Goal: Task Accomplishment & Management: Use online tool/utility

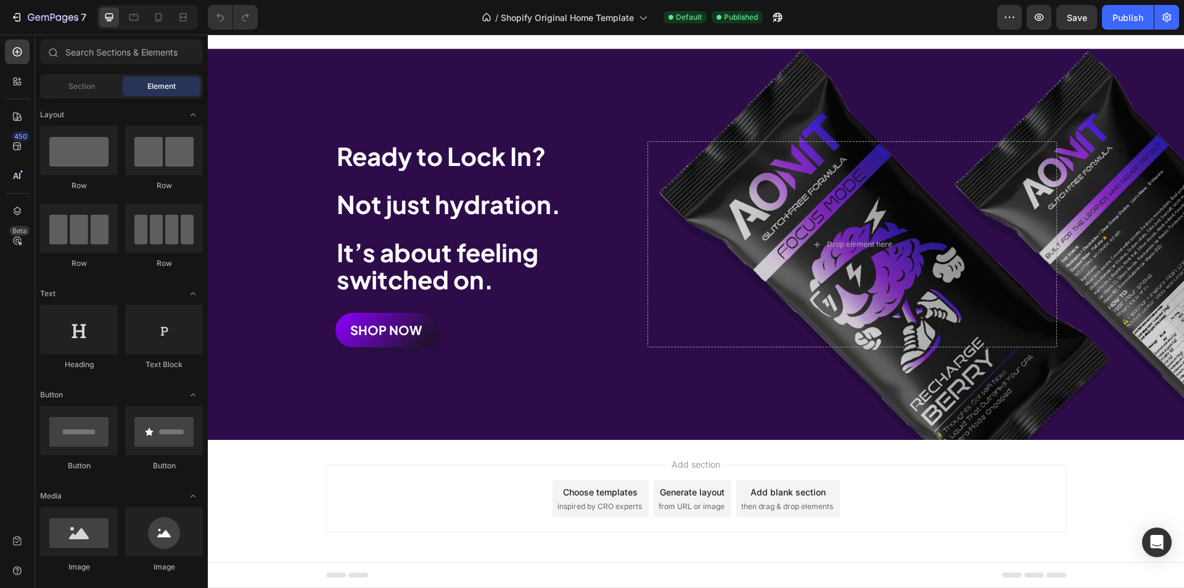
scroll to position [4194, 0]
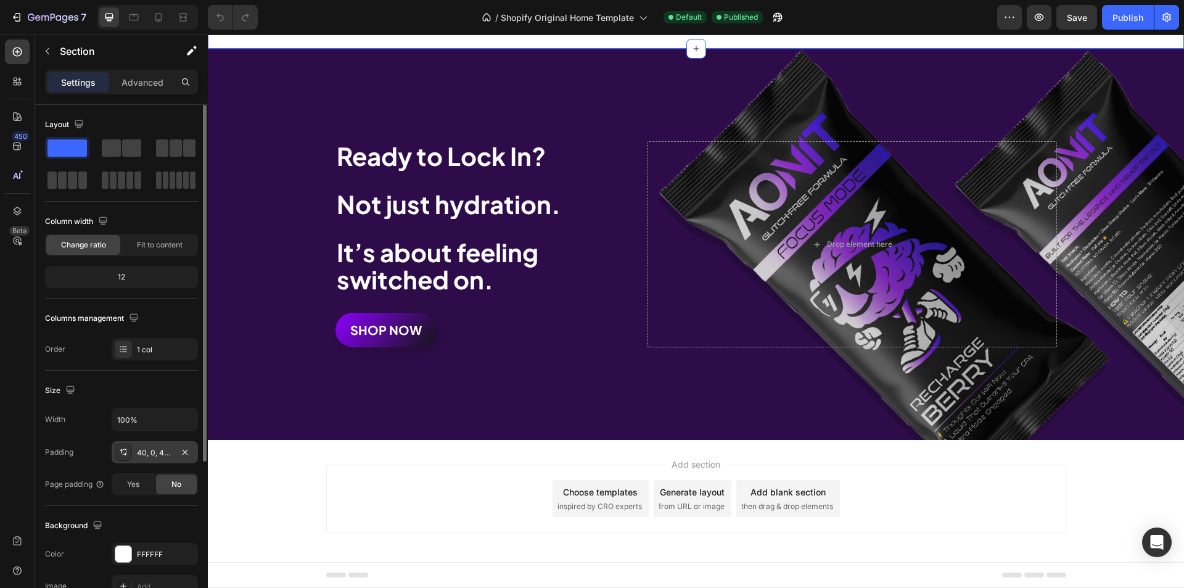
click at [160, 453] on div "40, 0, 40, 0" at bounding box center [155, 452] width 36 height 11
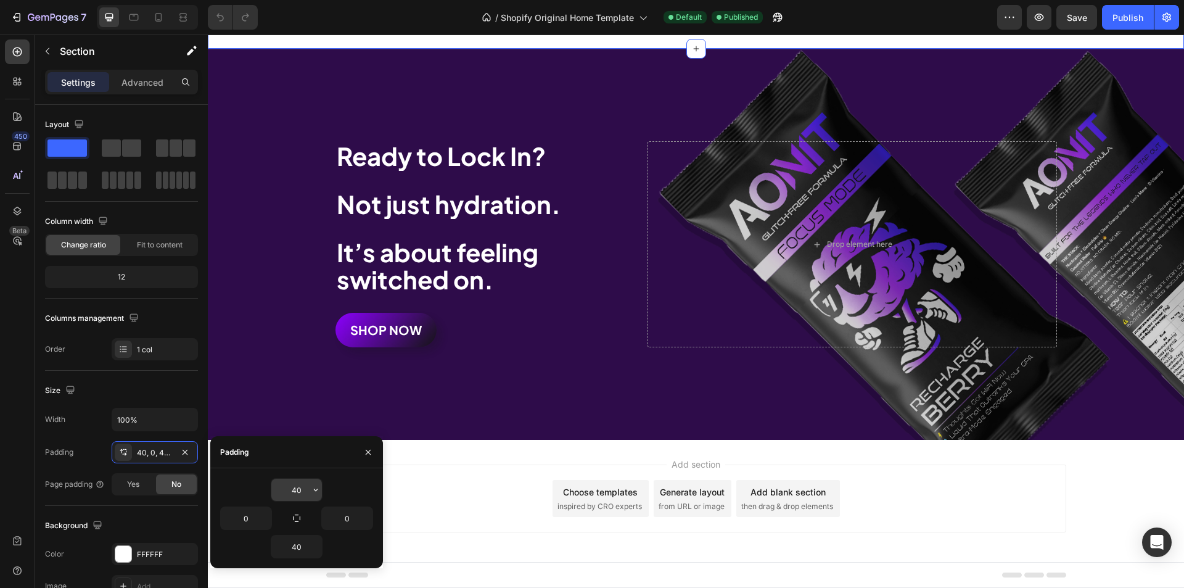
click at [298, 491] on input "40" at bounding box center [296, 490] width 51 height 22
type input "4"
click at [133, 20] on icon at bounding box center [134, 17] width 9 height 7
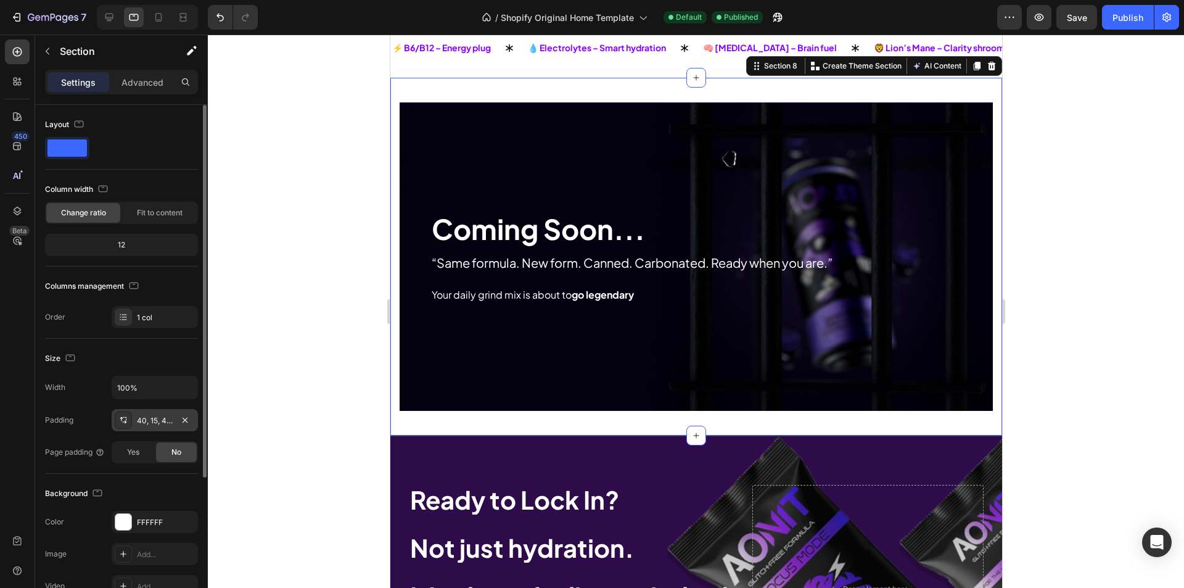
click at [163, 421] on div "40, 15, 40, 15" at bounding box center [155, 420] width 36 height 11
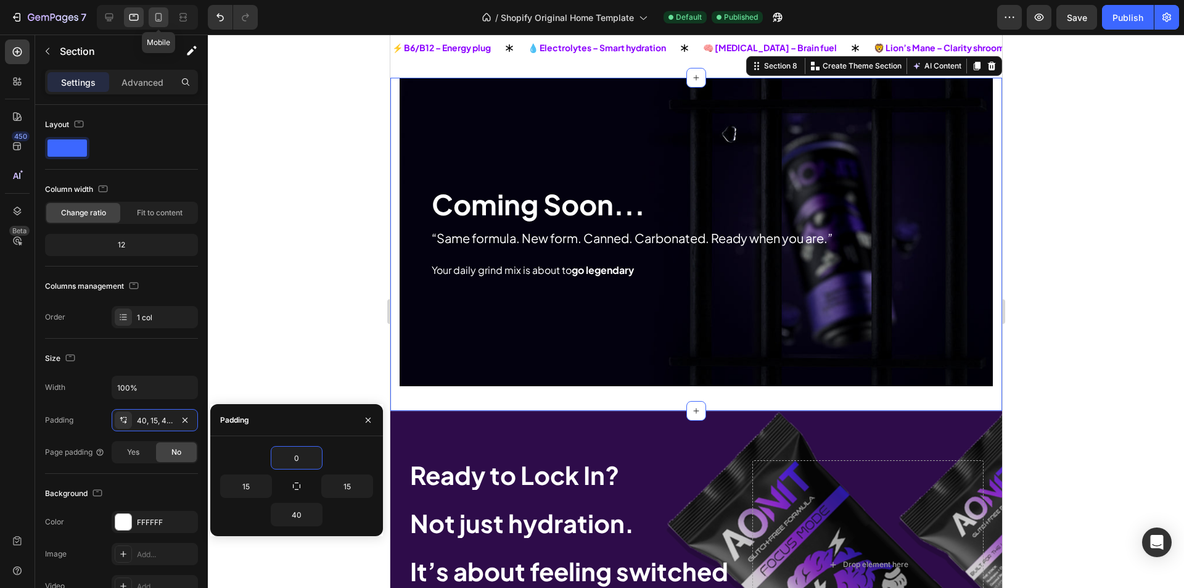
click at [155, 22] on icon at bounding box center [158, 17] width 12 height 12
type input "40"
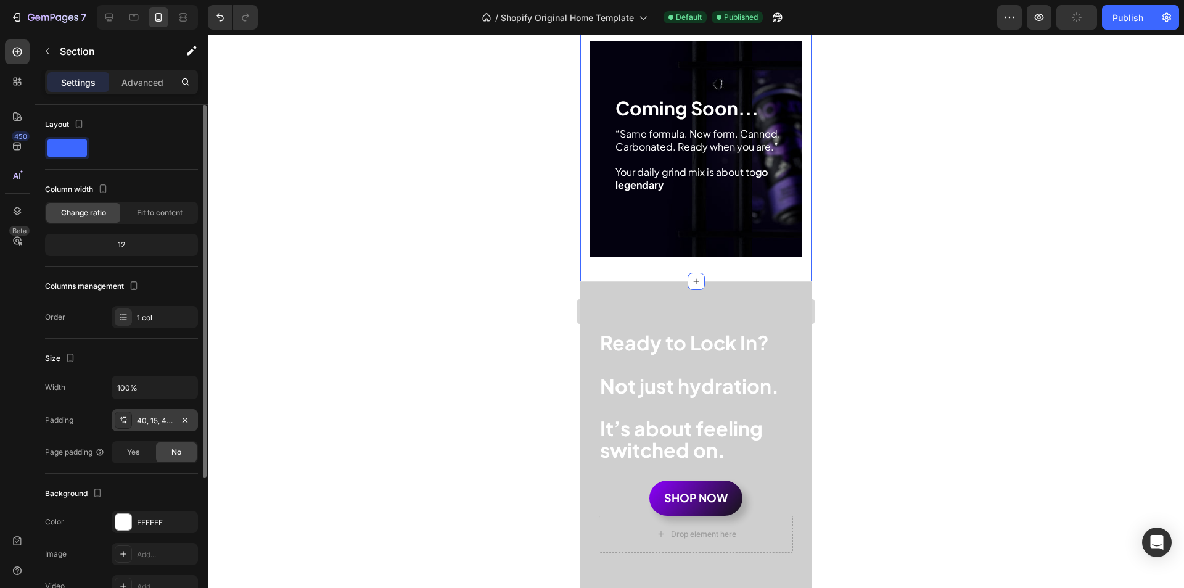
scroll to position [3816, 0]
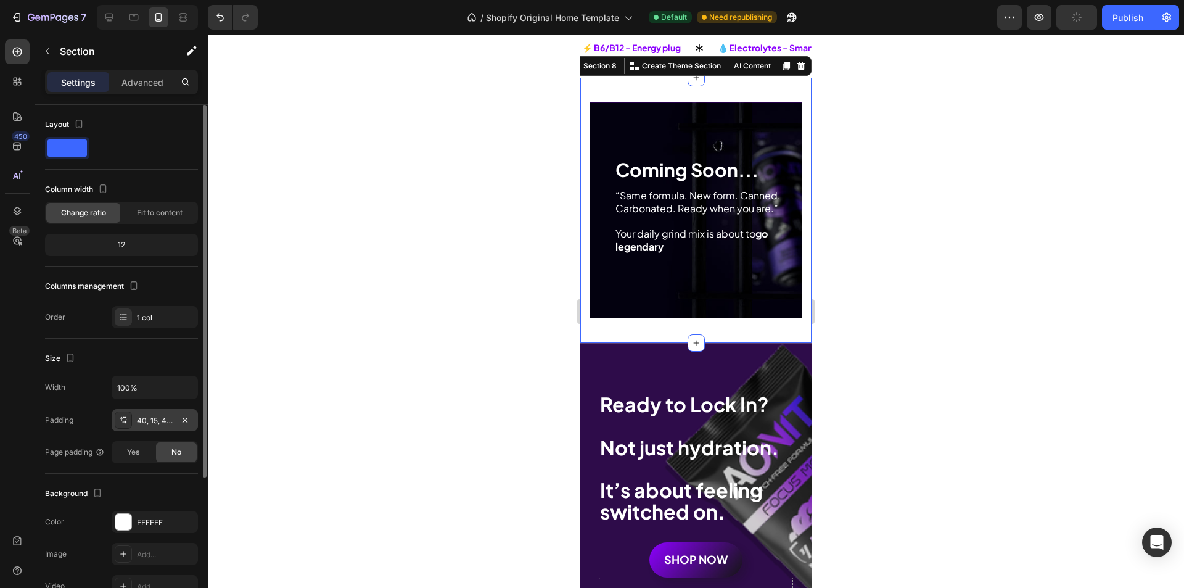
click at [157, 424] on div "40, 15, 40, 15" at bounding box center [155, 420] width 36 height 11
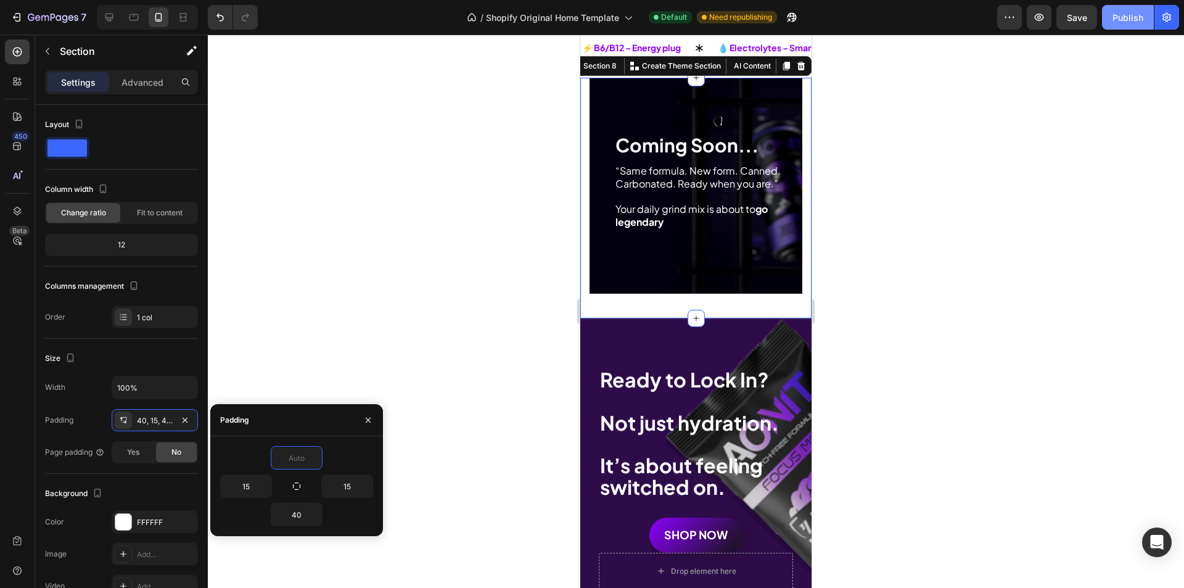
click at [1131, 14] on div "Publish" at bounding box center [1128, 17] width 31 height 13
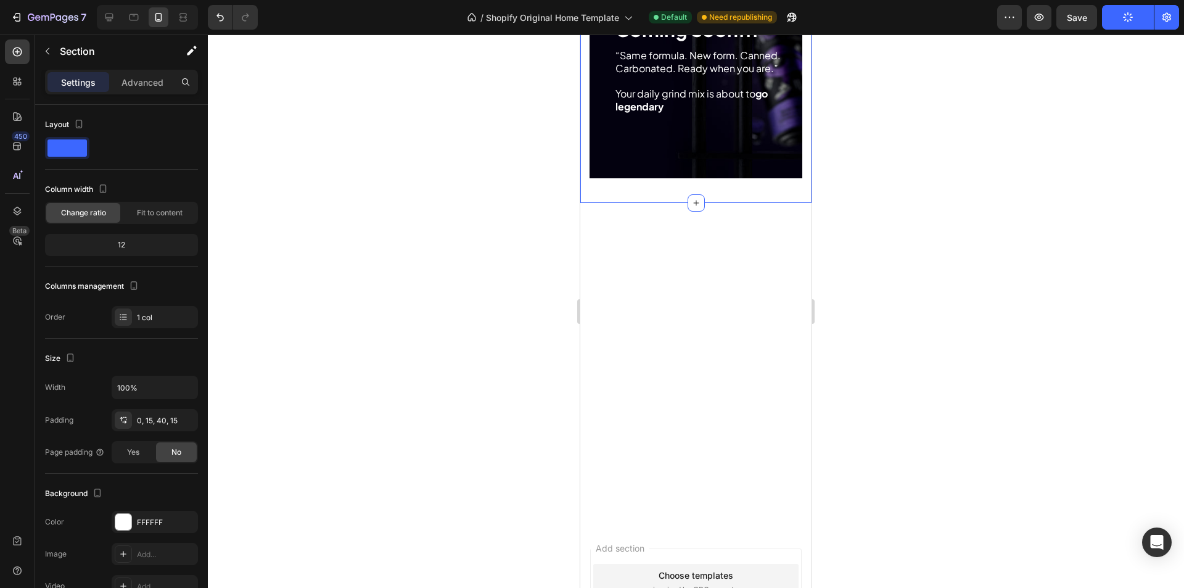
scroll to position [2511, 0]
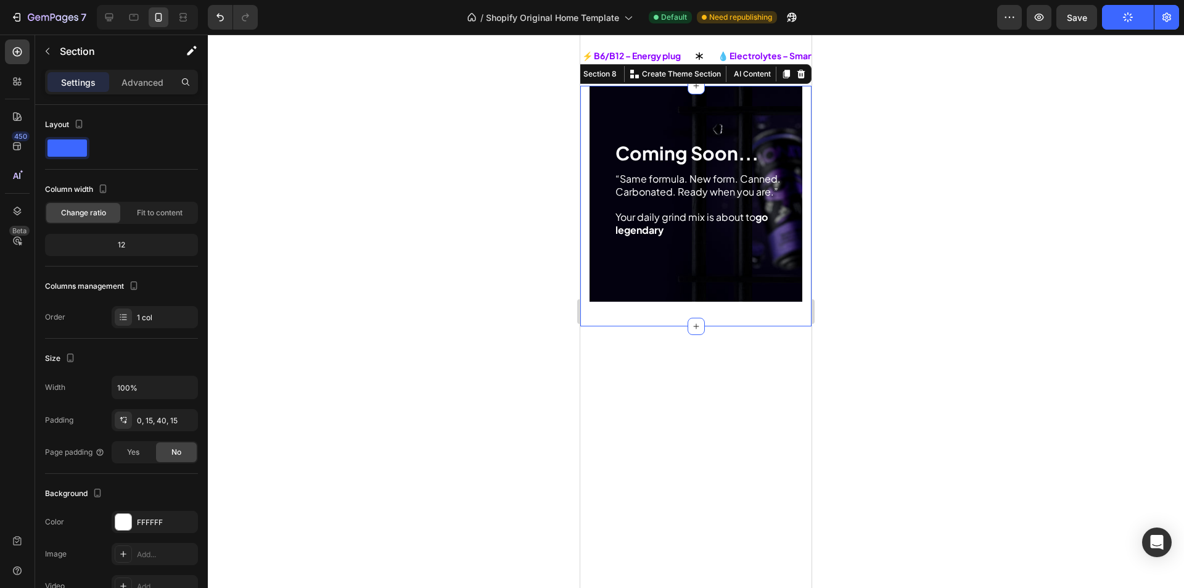
click at [880, 347] on div at bounding box center [696, 311] width 976 height 553
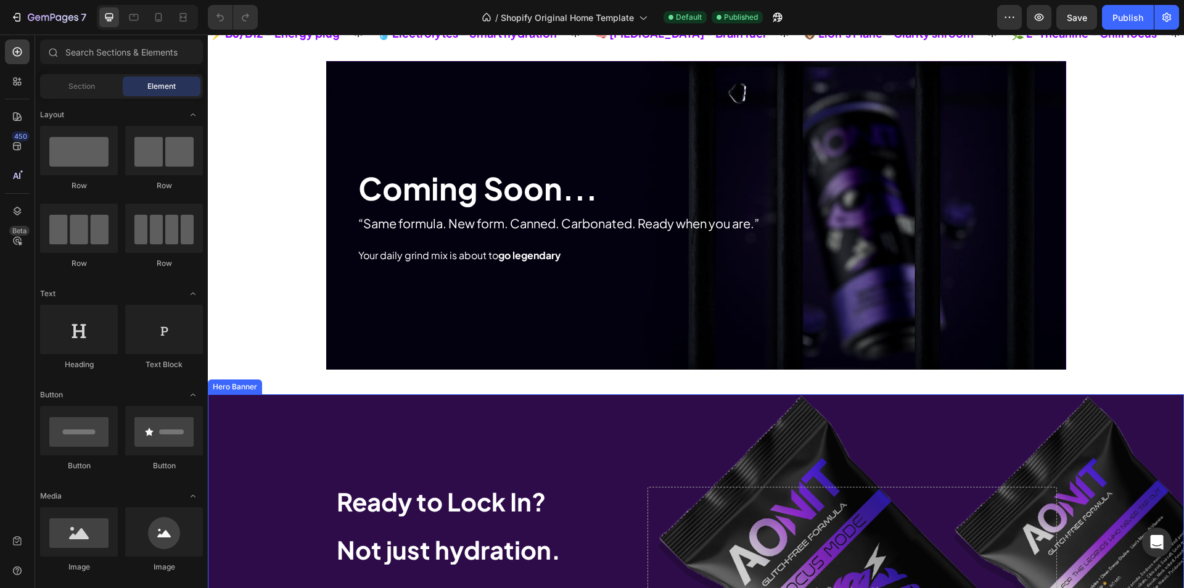
scroll to position [4379, 0]
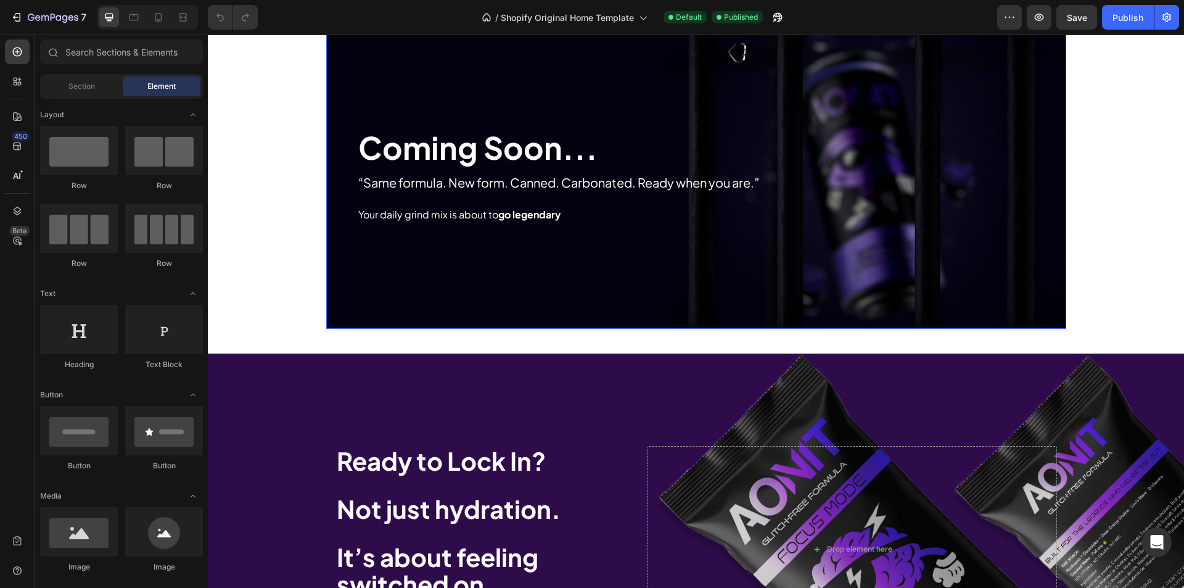
click at [349, 254] on div "Overlay" at bounding box center [696, 174] width 740 height 308
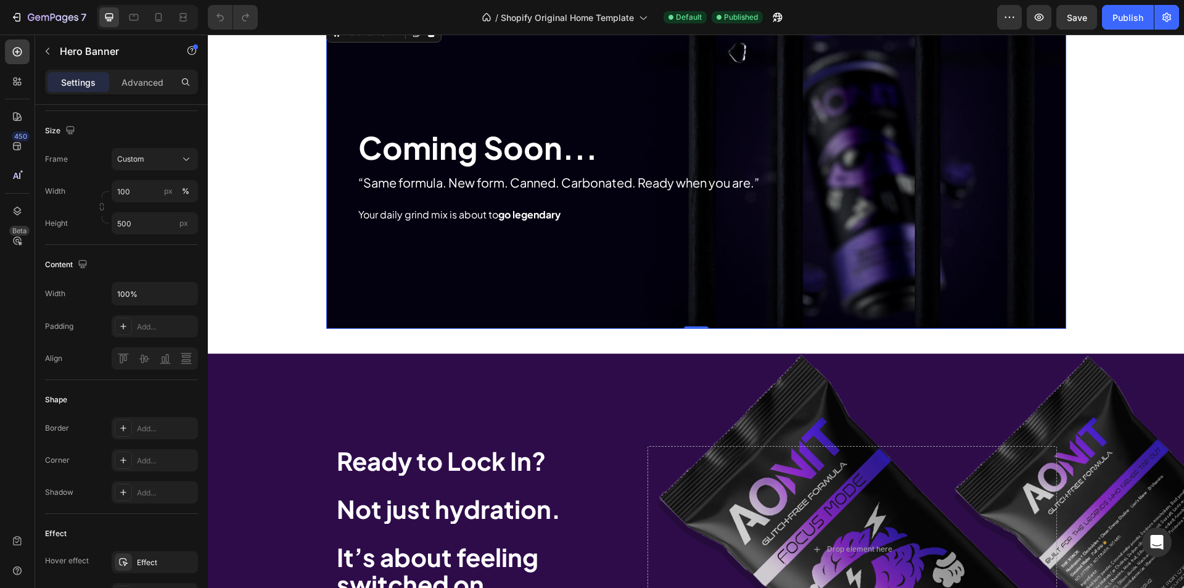
scroll to position [0, 0]
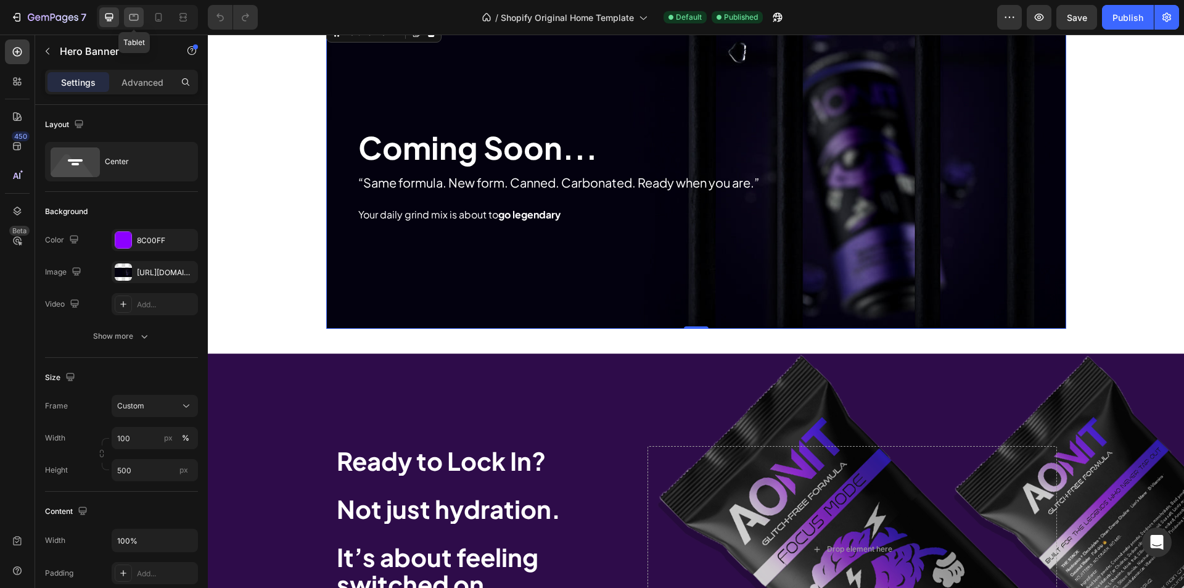
click at [126, 23] on div at bounding box center [134, 17] width 20 height 20
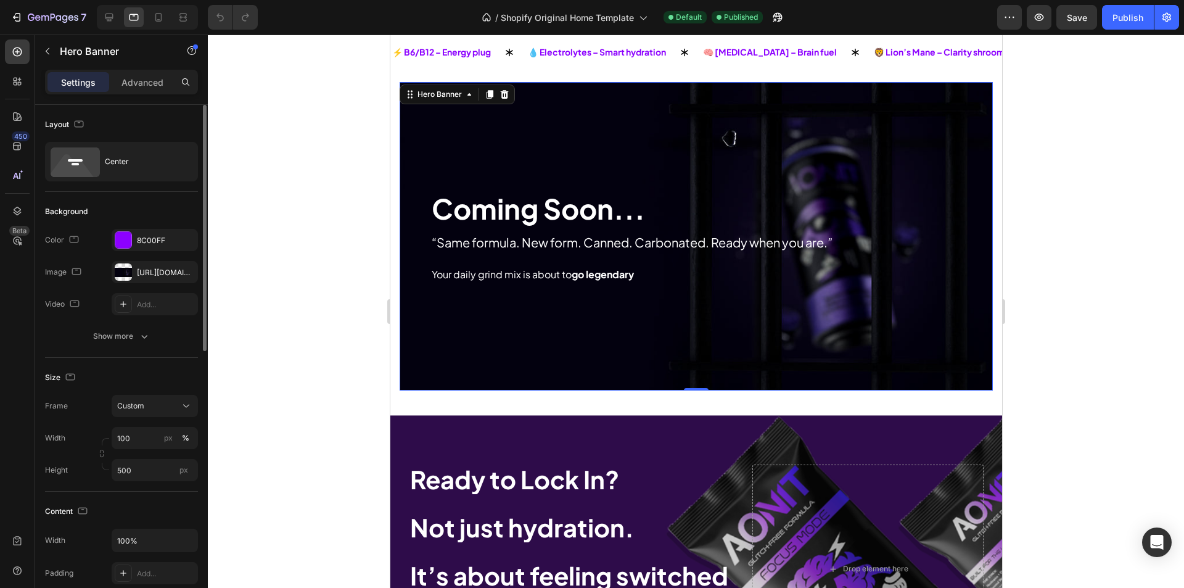
scroll to position [185, 0]
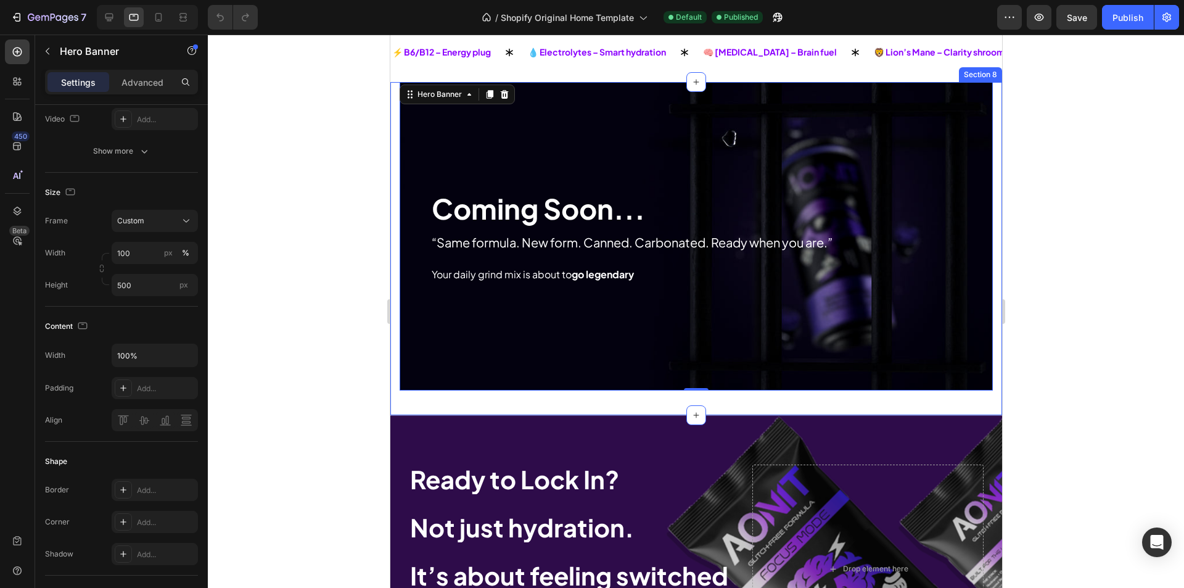
click at [451, 395] on div "Coming Soon... Heading “Same formula. New form. Canned. Carbonated. Ready when …" at bounding box center [696, 248] width 612 height 333
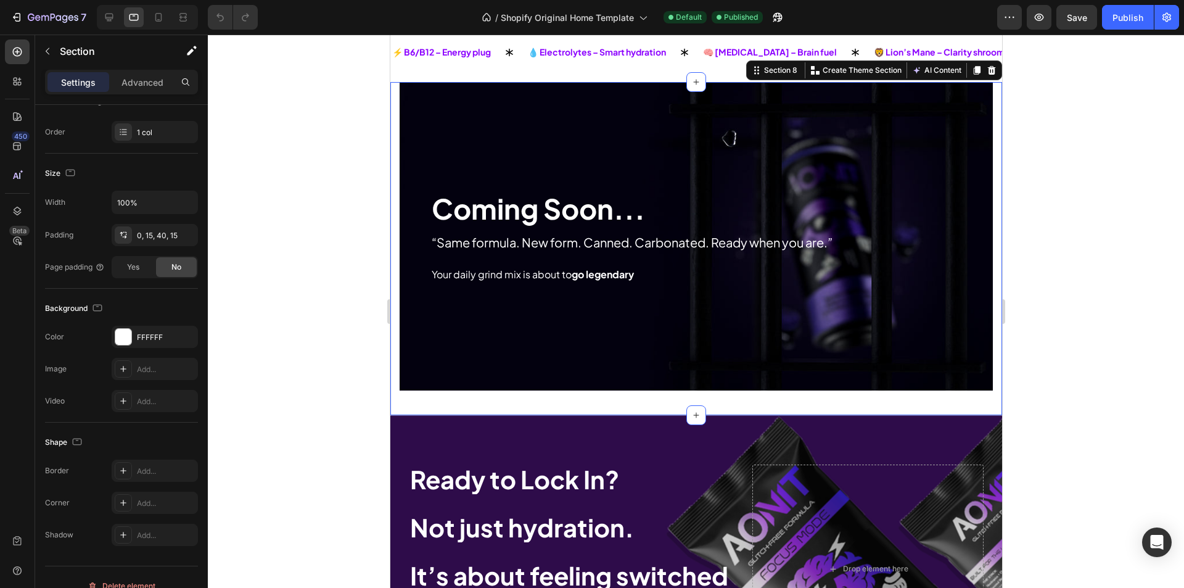
scroll to position [0, 0]
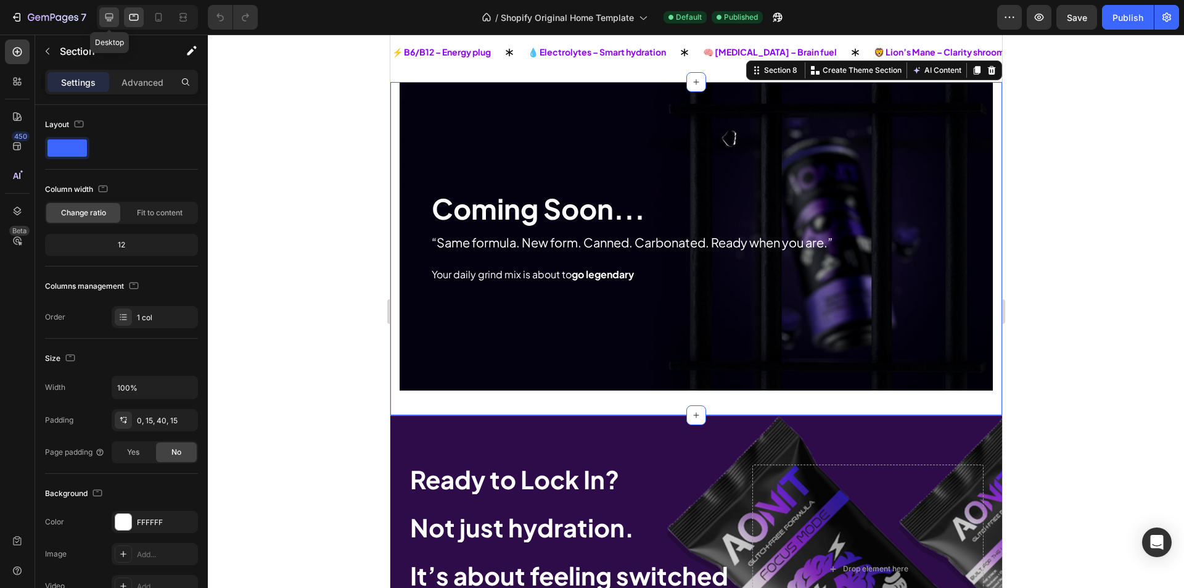
click at [109, 19] on icon at bounding box center [109, 18] width 8 height 8
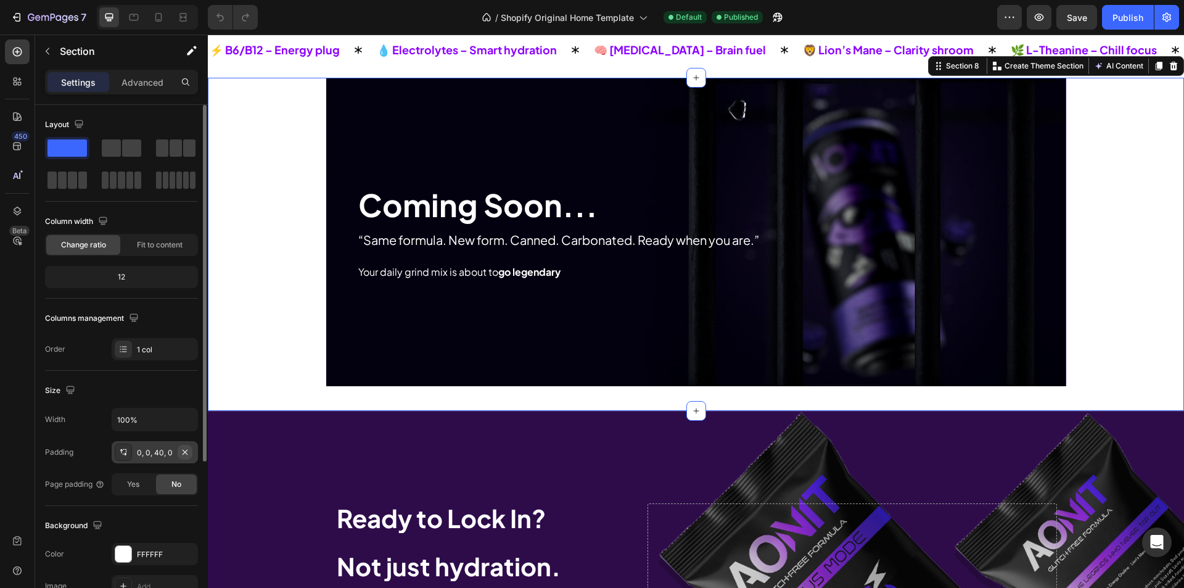
click at [187, 448] on icon "button" at bounding box center [185, 452] width 10 height 10
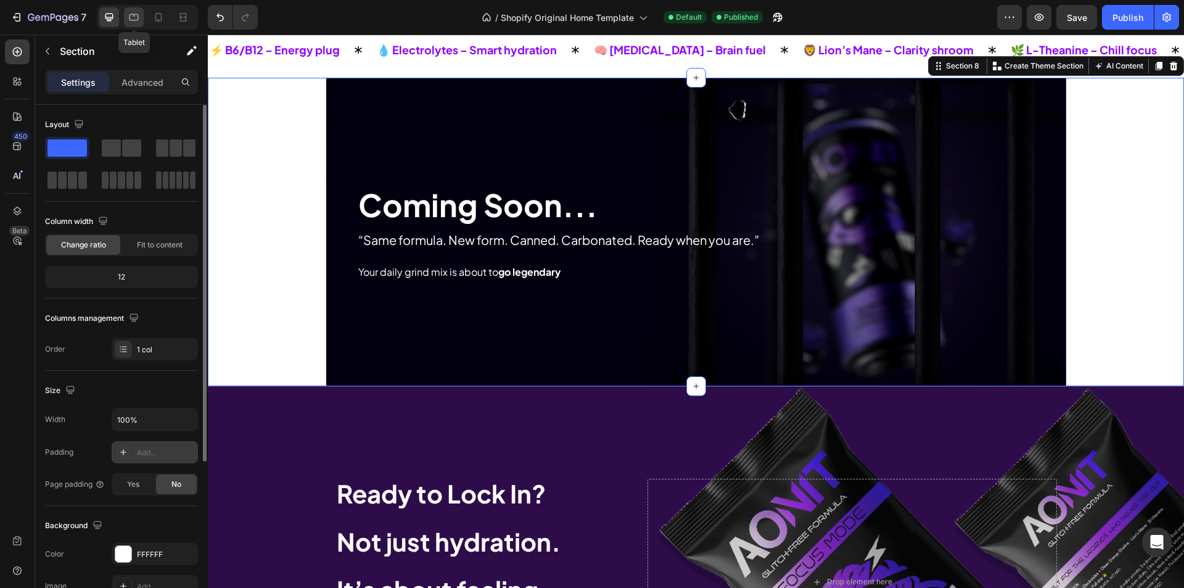
click at [134, 17] on icon at bounding box center [134, 17] width 12 height 12
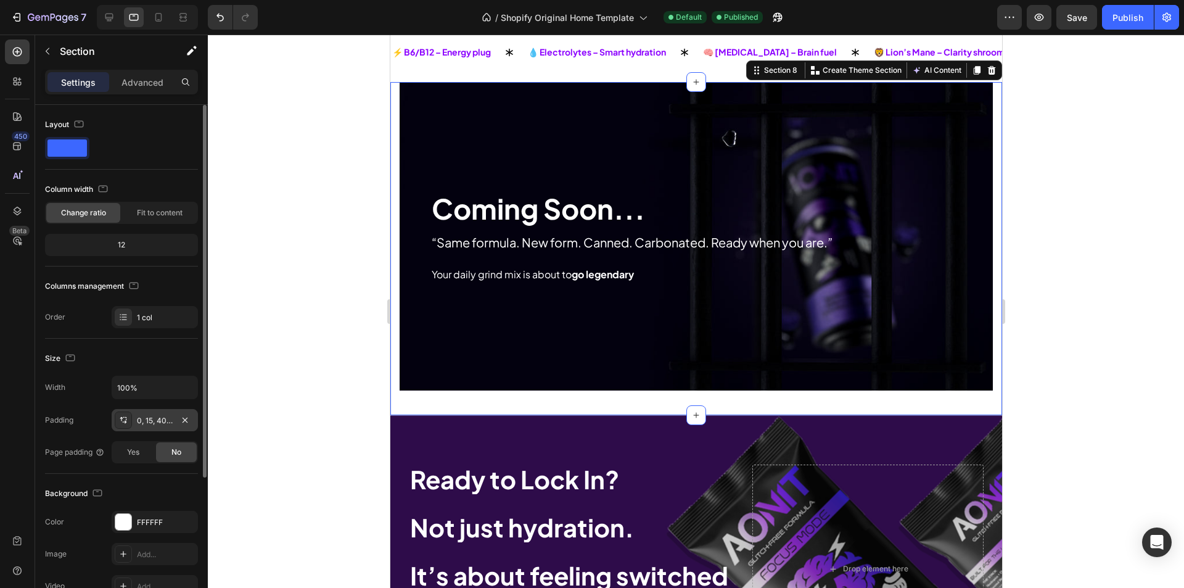
scroll to position [4326, 0]
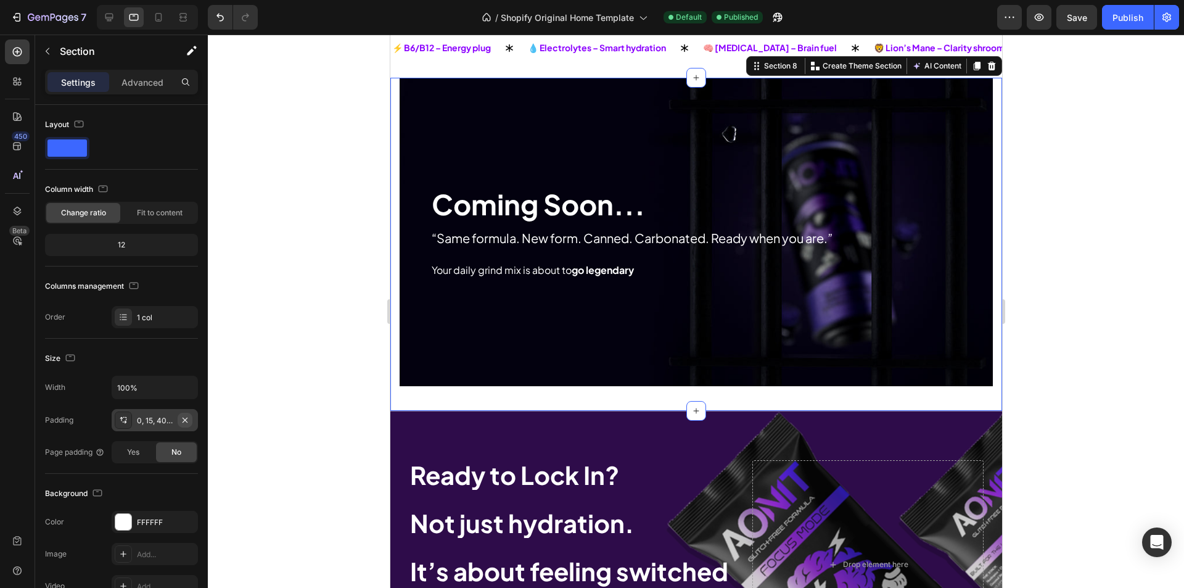
click at [186, 418] on icon "button" at bounding box center [185, 419] width 5 height 5
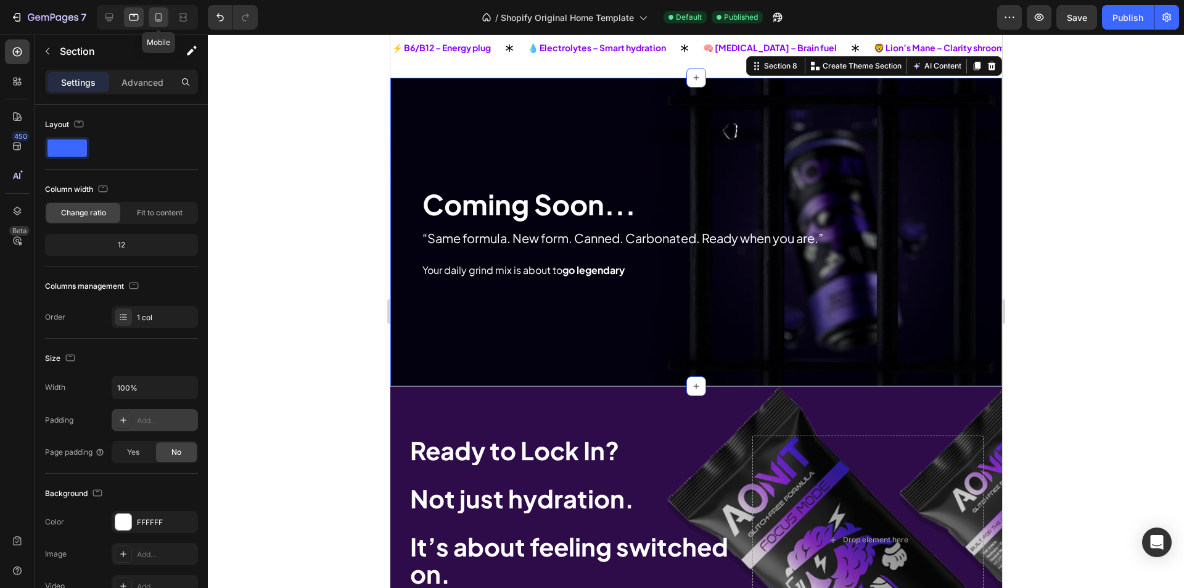
click at [158, 15] on icon at bounding box center [158, 17] width 12 height 12
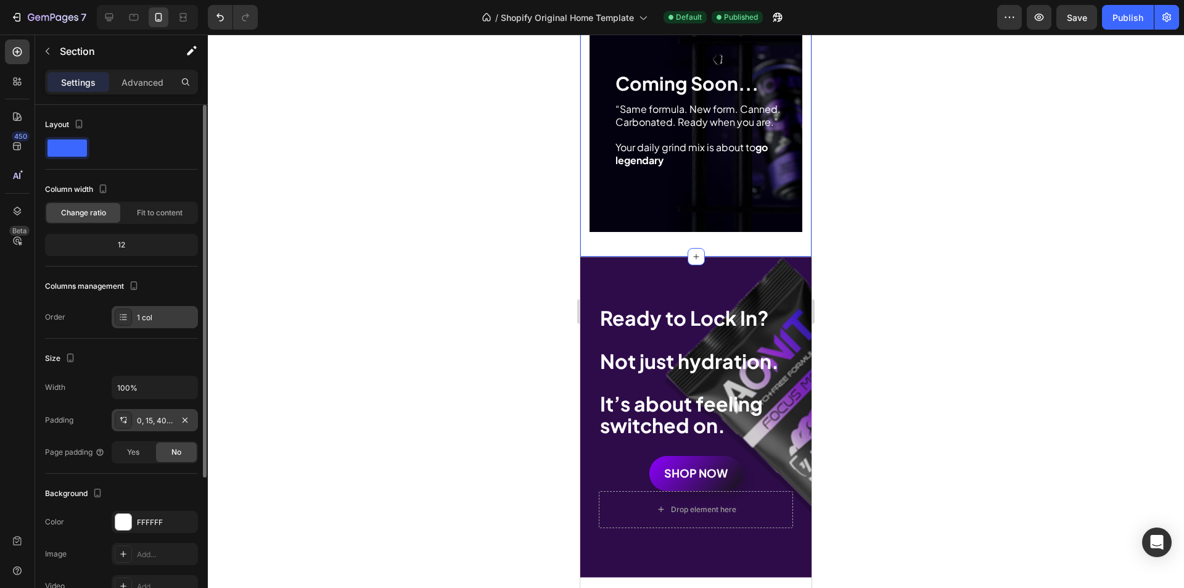
scroll to position [4265, 0]
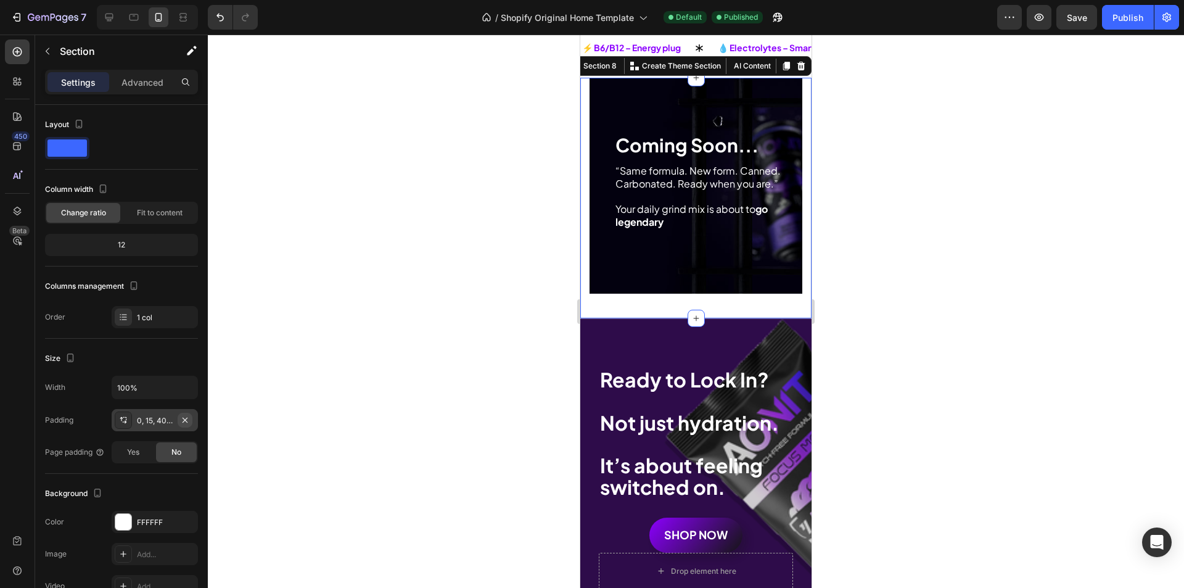
click at [189, 421] on icon "button" at bounding box center [185, 420] width 10 height 10
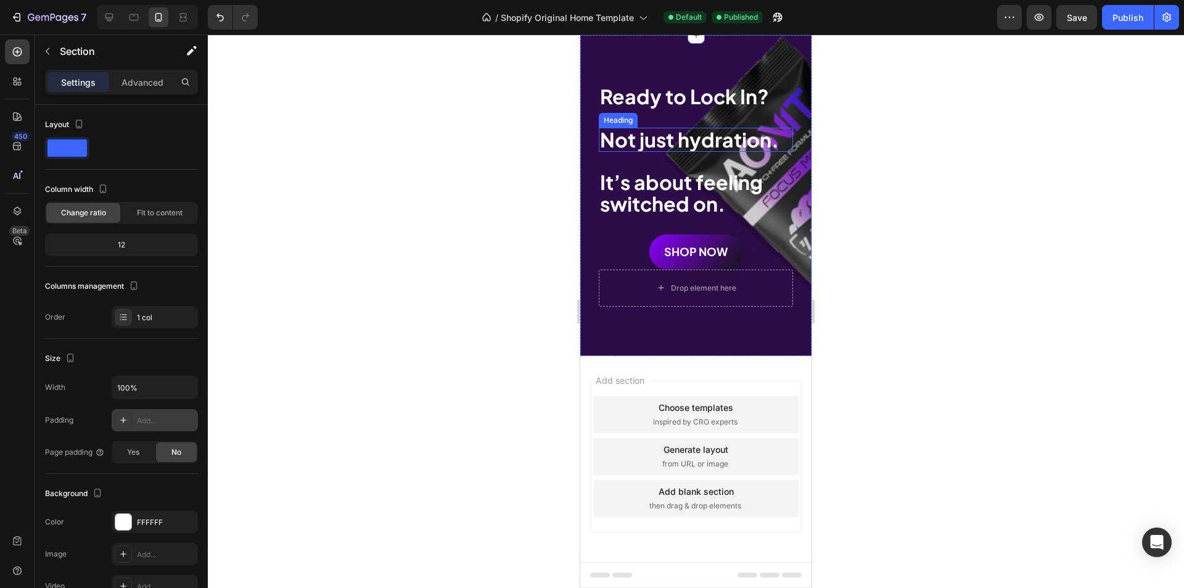
scroll to position [2616, 0]
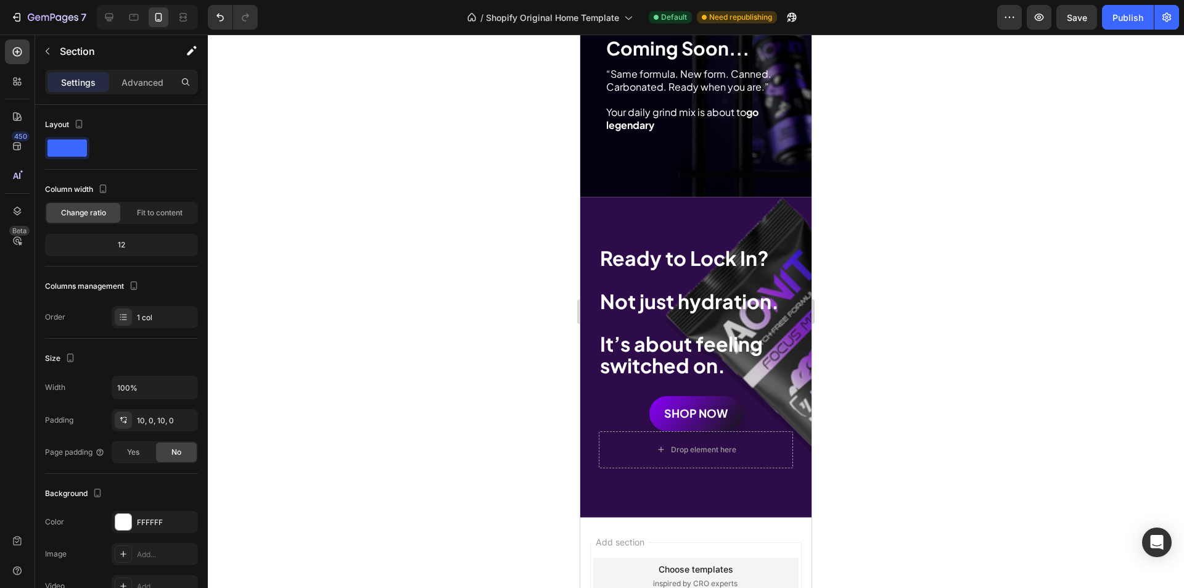
click at [188, 419] on icon "button" at bounding box center [185, 420] width 10 height 10
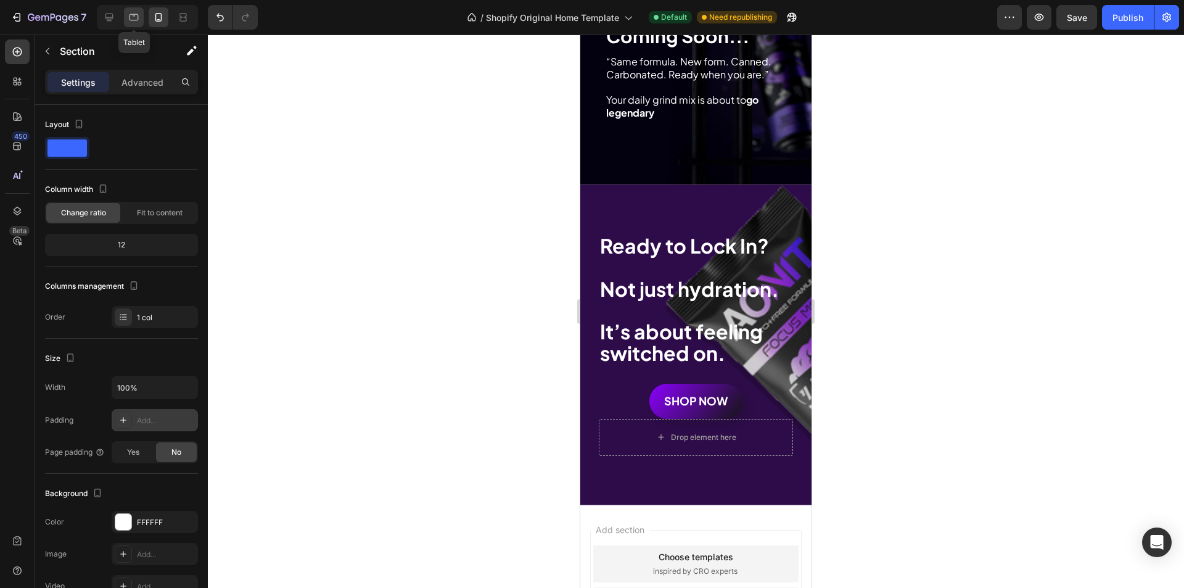
click at [136, 14] on icon at bounding box center [134, 17] width 9 height 7
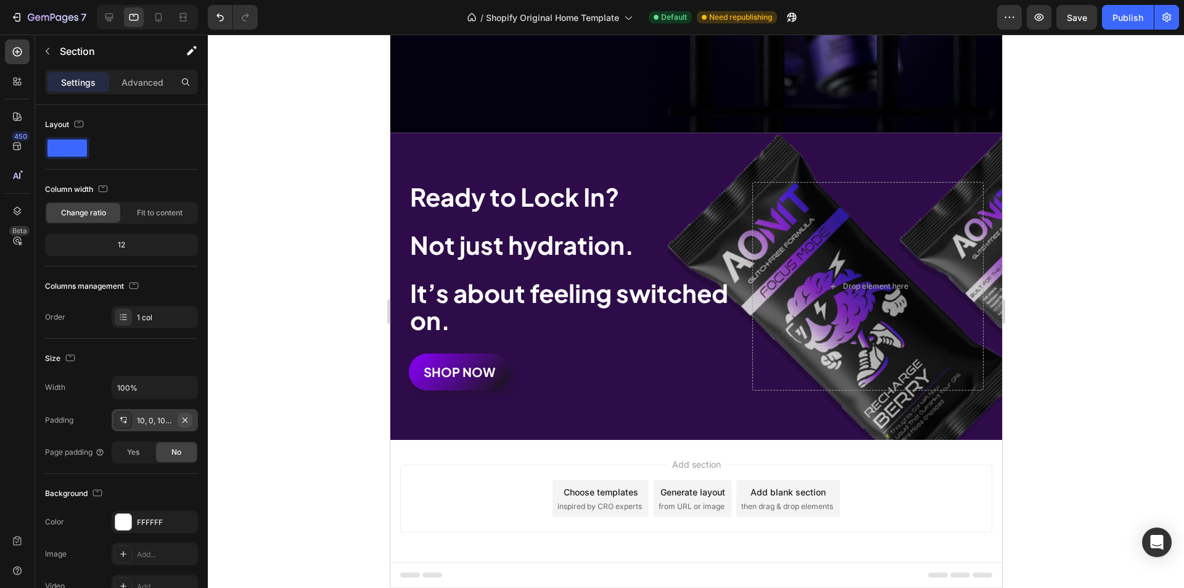
scroll to position [3262, 0]
click at [188, 421] on icon "button" at bounding box center [185, 420] width 10 height 10
click at [103, 23] on icon at bounding box center [109, 17] width 12 height 12
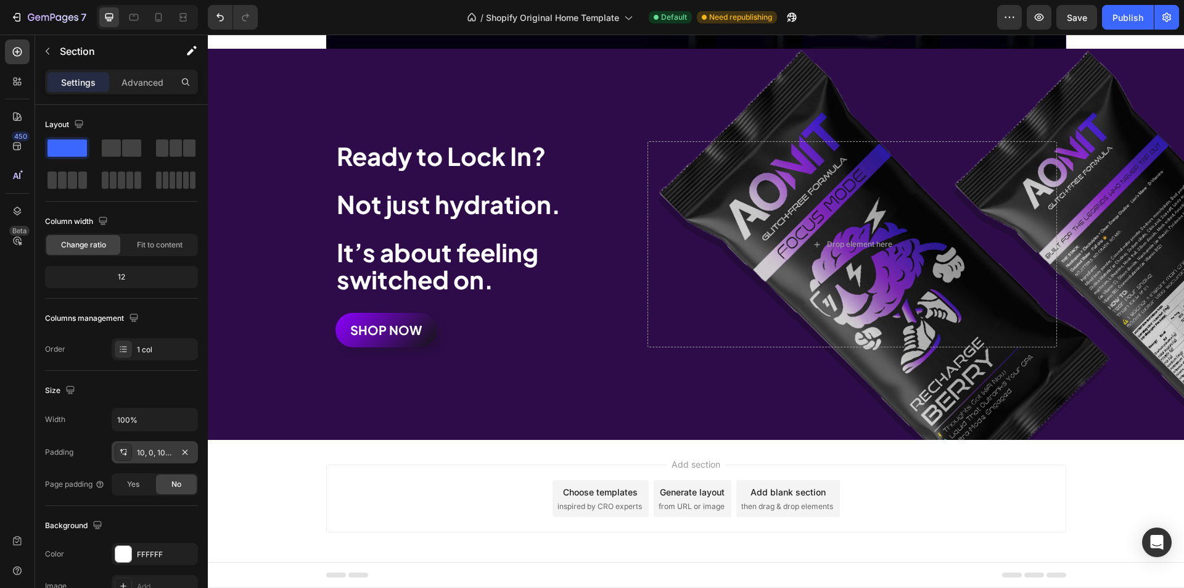
scroll to position [3711, 0]
click at [188, 453] on icon "button" at bounding box center [185, 452] width 10 height 10
click at [1131, 11] on div "Publish" at bounding box center [1128, 17] width 31 height 13
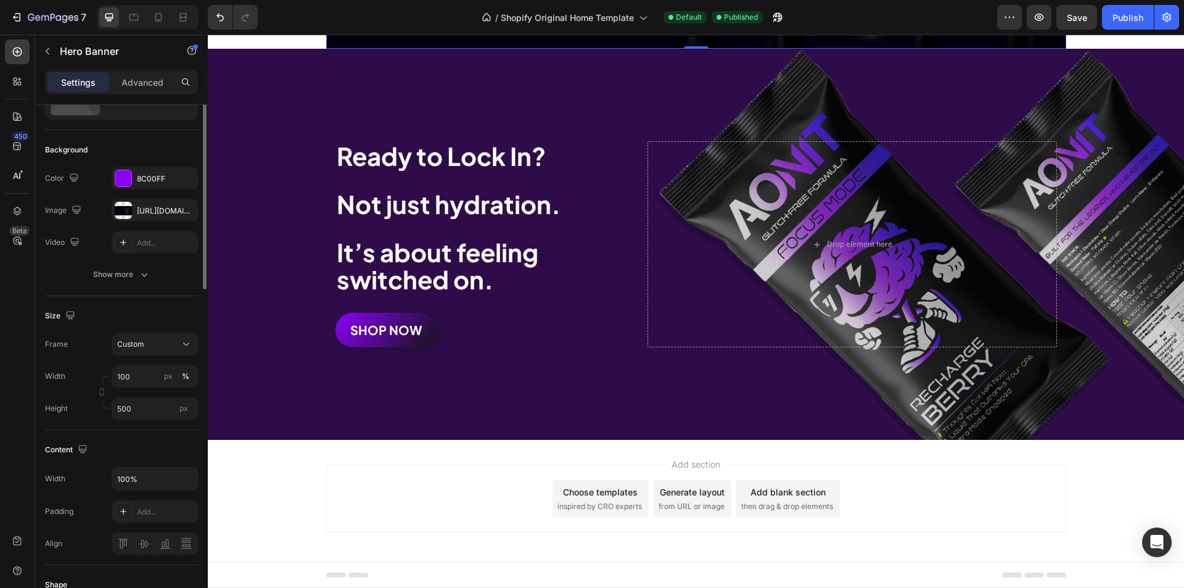
scroll to position [0, 0]
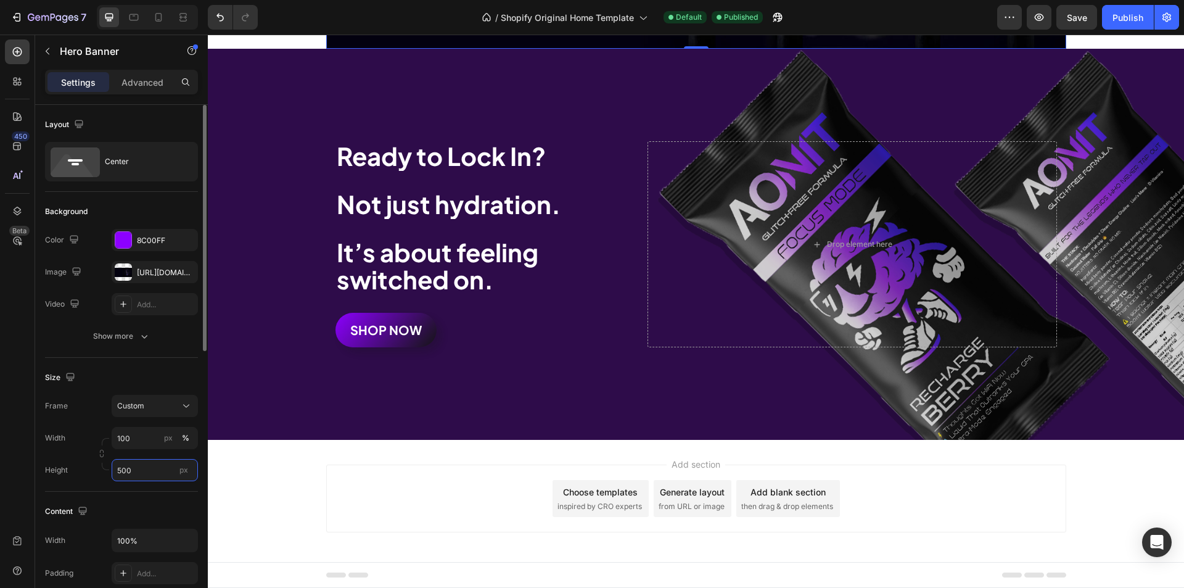
click at [136, 468] on input "500" at bounding box center [155, 470] width 86 height 22
click at [101, 471] on div "Height px" at bounding box center [121, 470] width 153 height 22
type input "500"
click at [101, 471] on div "Height 500 px" at bounding box center [121, 470] width 153 height 22
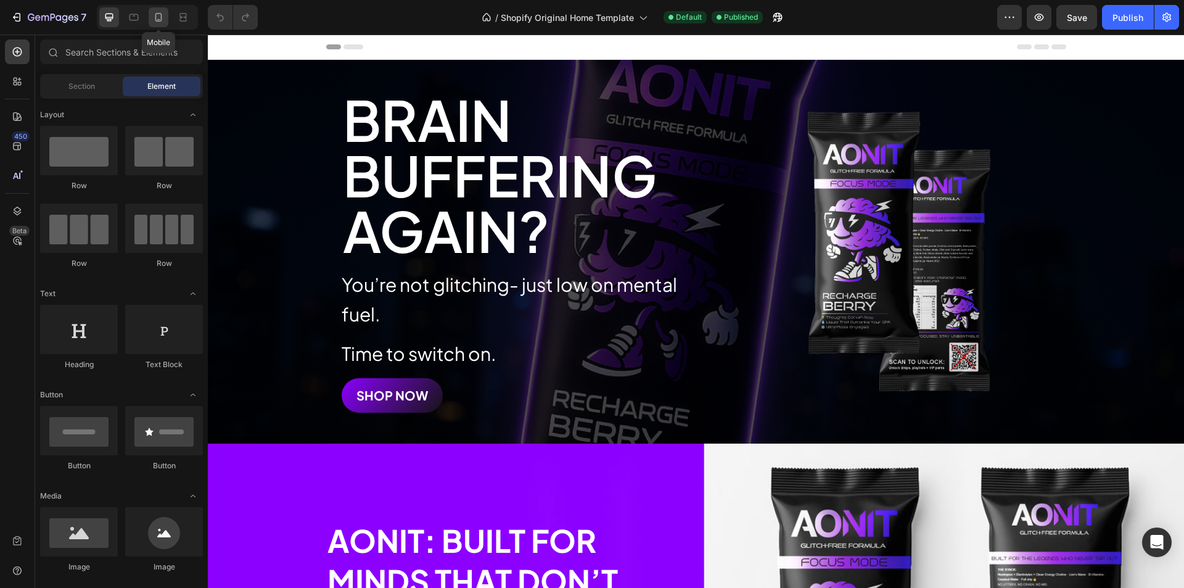
click at [157, 15] on icon at bounding box center [158, 17] width 12 height 12
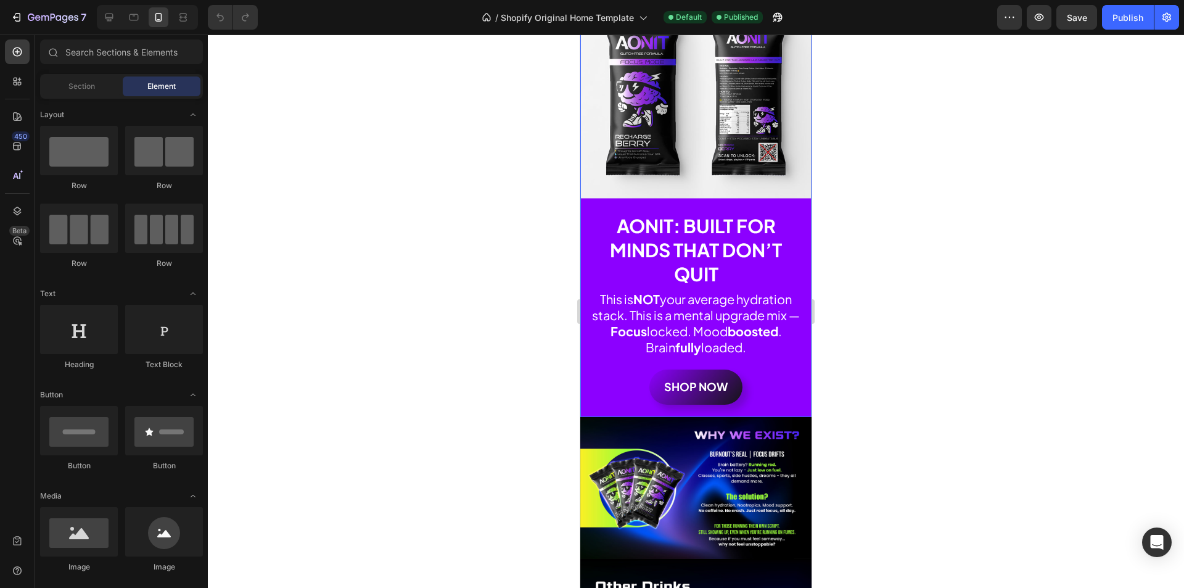
scroll to position [432, 0]
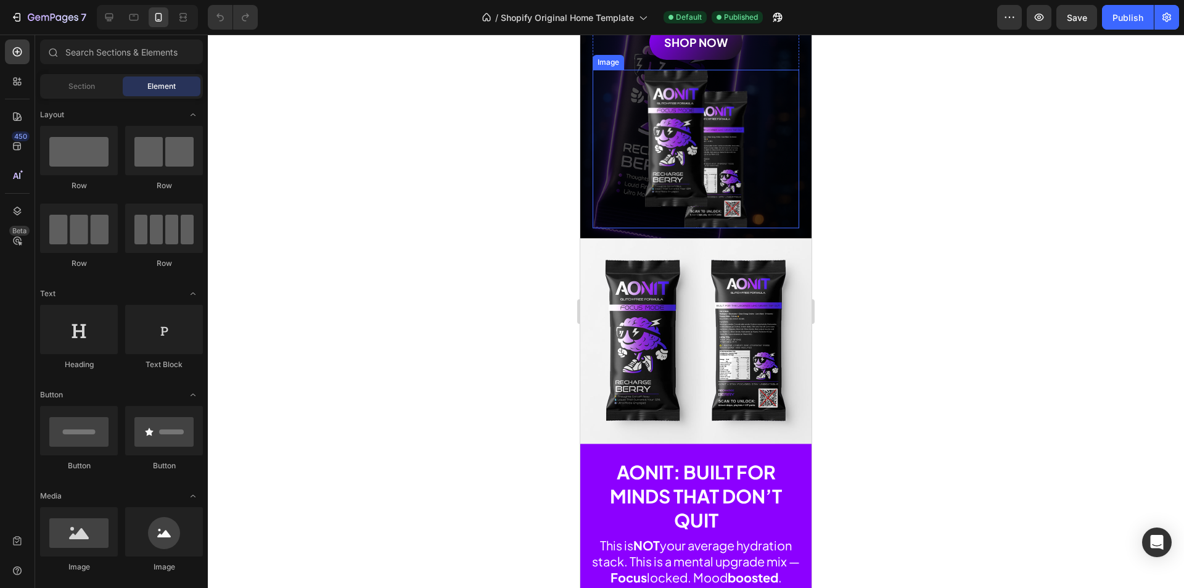
scroll to position [247, 0]
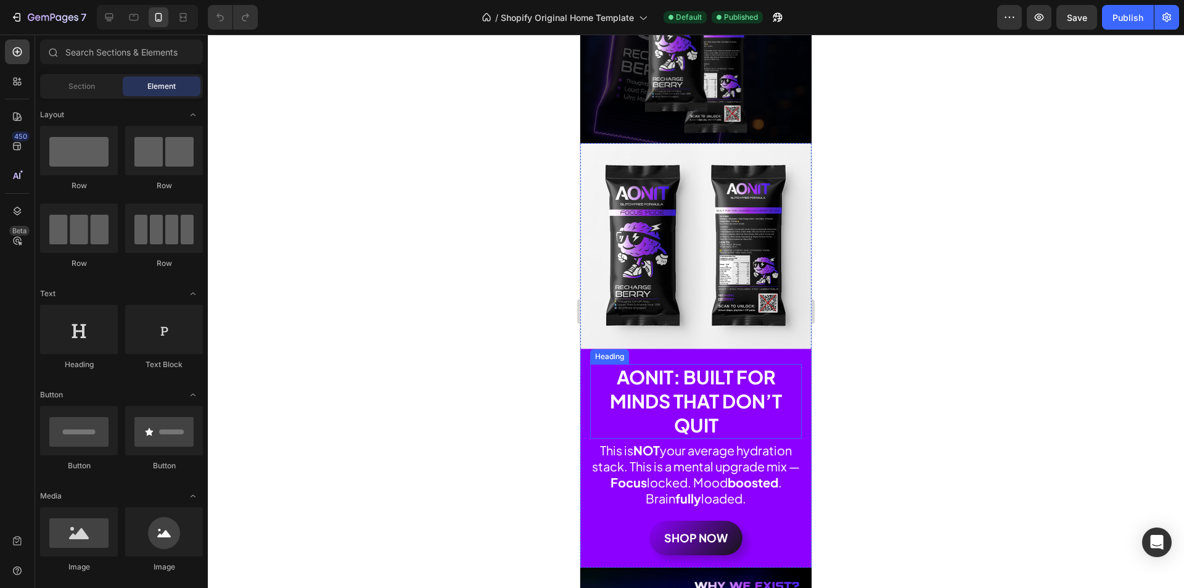
click at [664, 364] on h2 "AONIT: Built for Minds That Don’t Quit" at bounding box center [696, 401] width 212 height 75
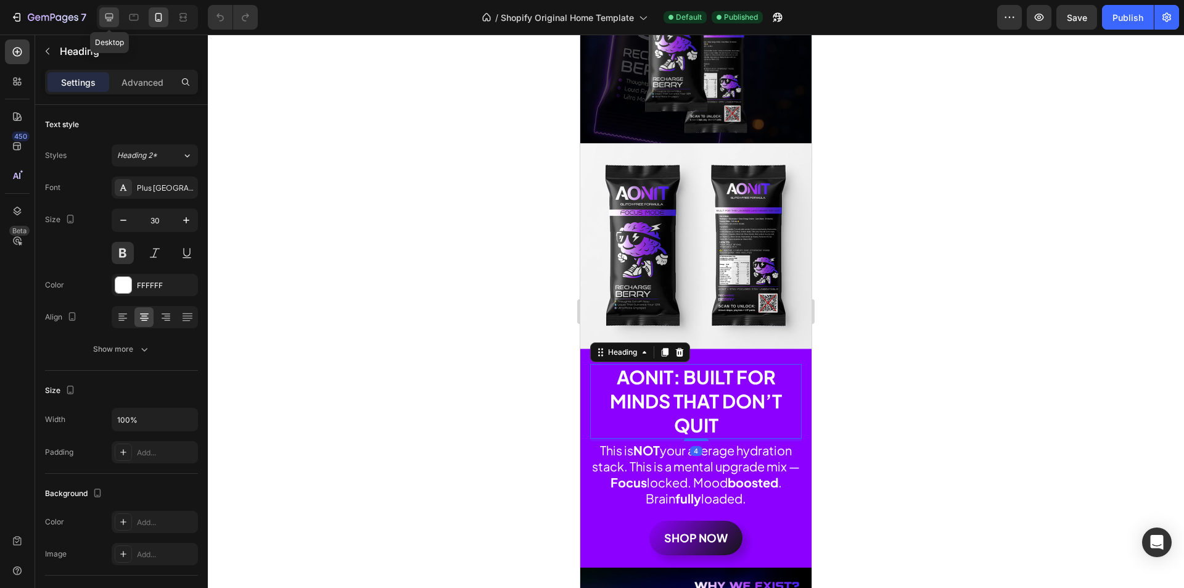
click at [105, 22] on icon at bounding box center [109, 17] width 12 height 12
type input "50"
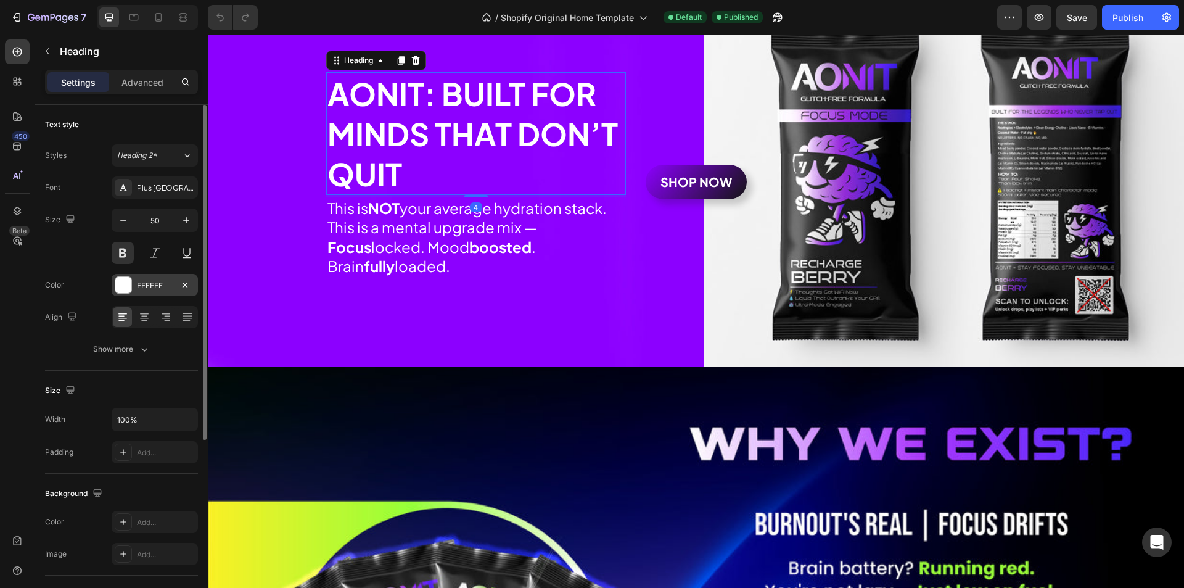
scroll to position [451, 0]
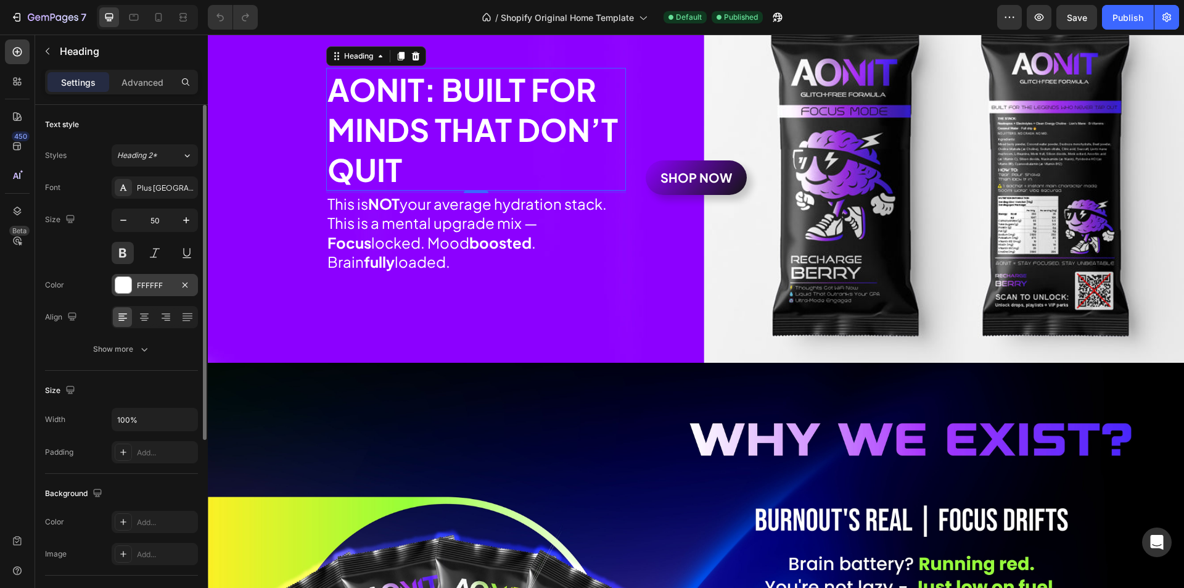
click at [124, 287] on div at bounding box center [123, 285] width 16 height 16
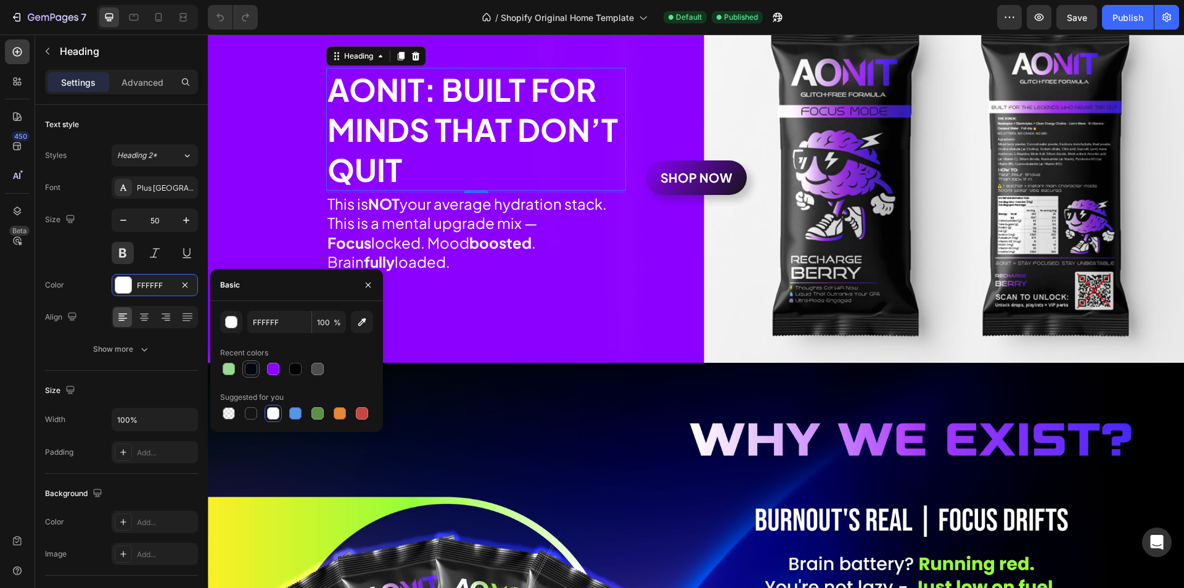
click at [252, 369] on div at bounding box center [251, 369] width 12 height 12
type input "02070F"
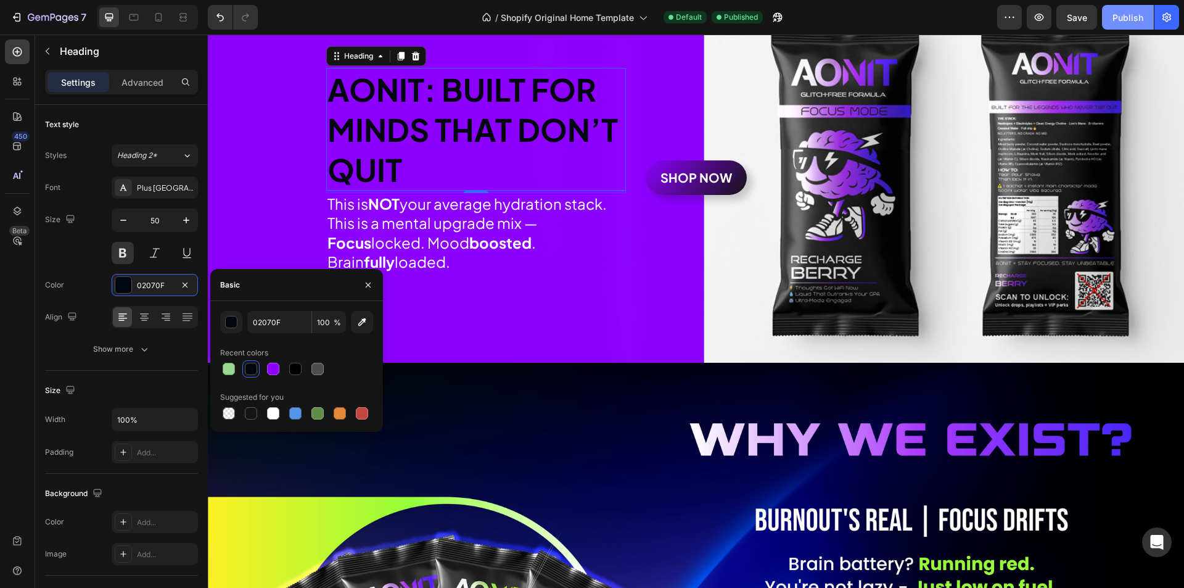
click at [1113, 20] on button "Publish" at bounding box center [1128, 17] width 52 height 25
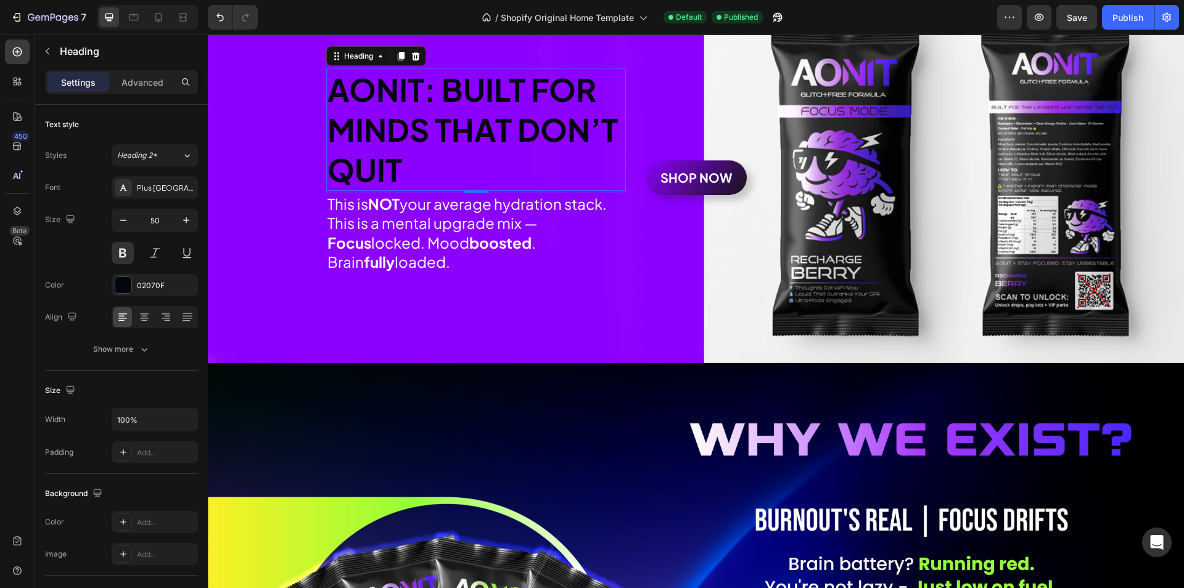
click at [474, 126] on h2 "AONIT: Built for Minds That Don’t Quit" at bounding box center [476, 129] width 300 height 123
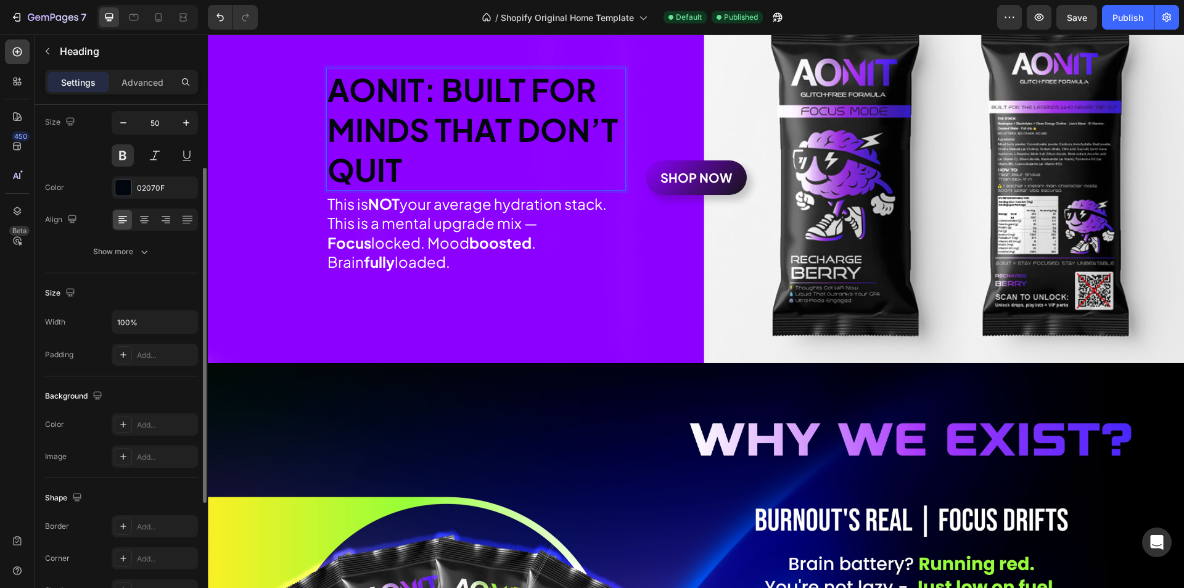
scroll to position [0, 0]
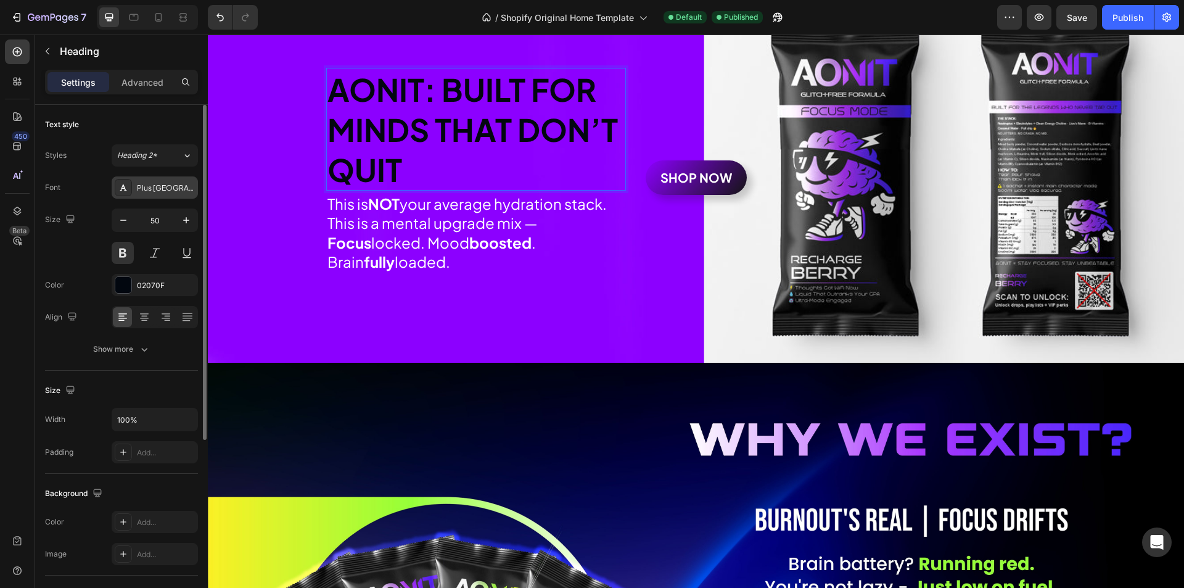
click at [139, 188] on div "Plus [GEOGRAPHIC_DATA] Sans" at bounding box center [166, 188] width 58 height 11
click at [94, 214] on div "Size 50" at bounding box center [121, 236] width 153 height 56
click at [153, 154] on span "Heading 2*" at bounding box center [137, 155] width 40 height 11
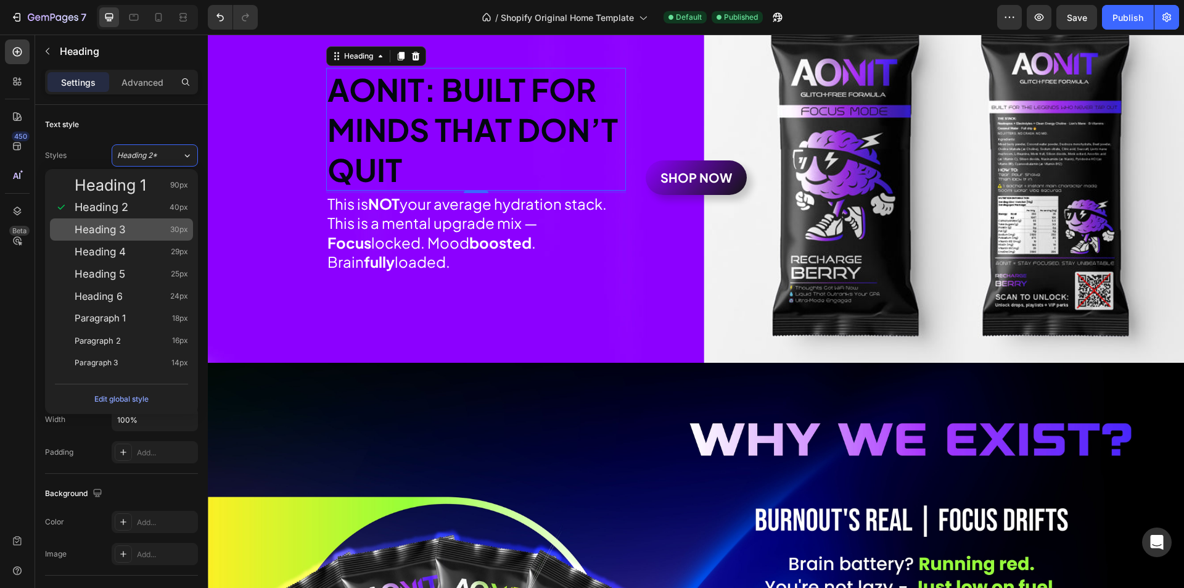
click at [136, 227] on div "Heading 3 30px" at bounding box center [131, 229] width 113 height 12
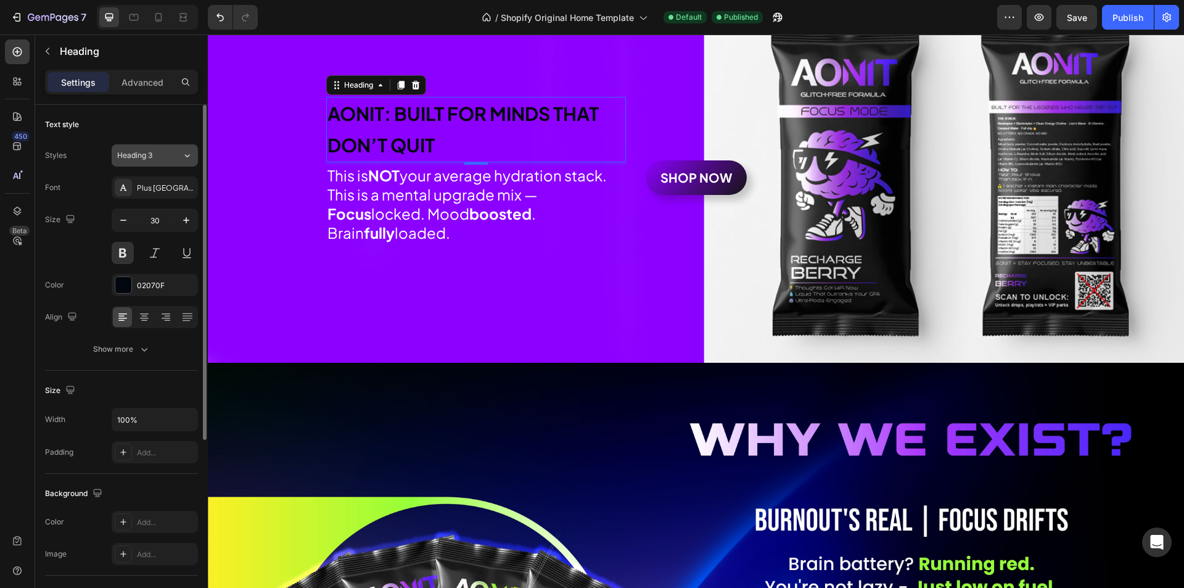
drag, startPoint x: 145, startPoint y: 155, endPoint x: 146, endPoint y: 165, distance: 9.3
click at [145, 155] on span "Heading 3" at bounding box center [134, 155] width 35 height 11
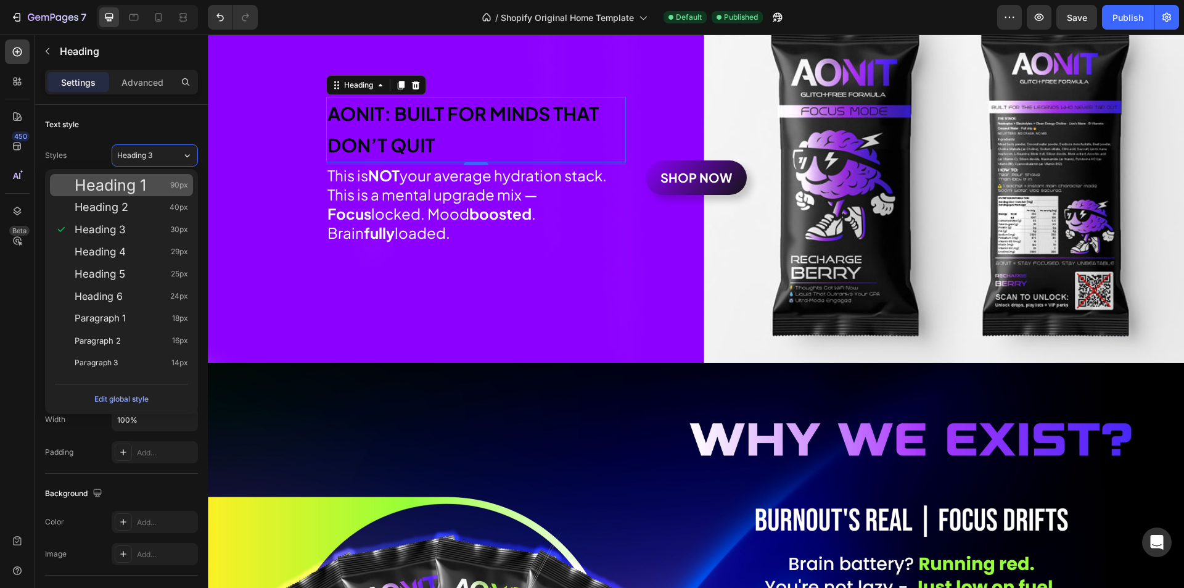
click at [146, 179] on span "Heading 1" at bounding box center [111, 185] width 72 height 12
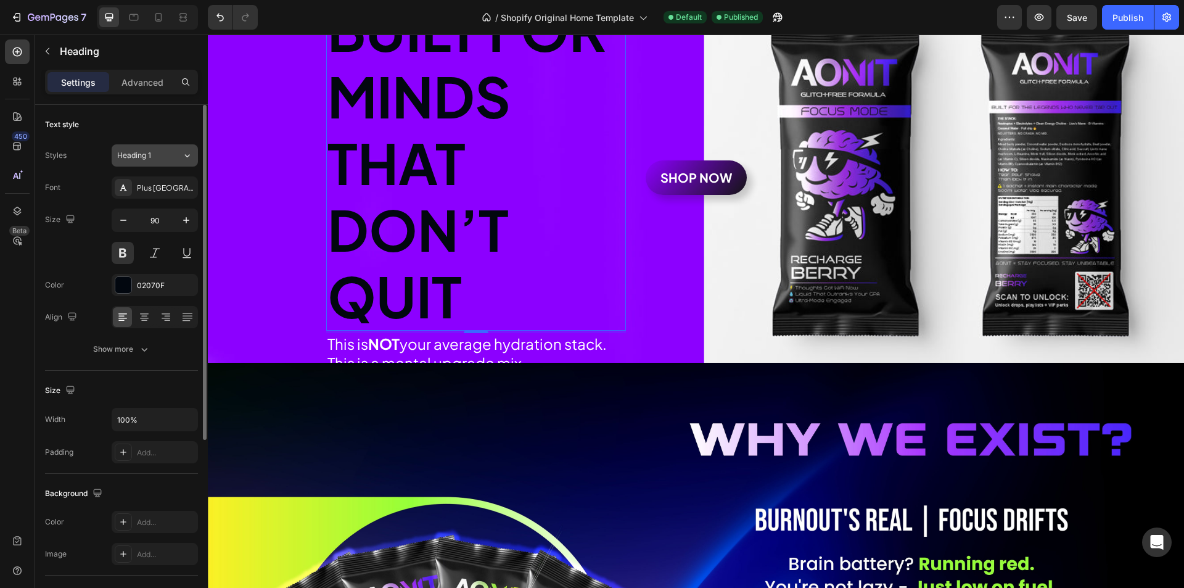
click at [146, 165] on button "Heading 1" at bounding box center [155, 155] width 86 height 22
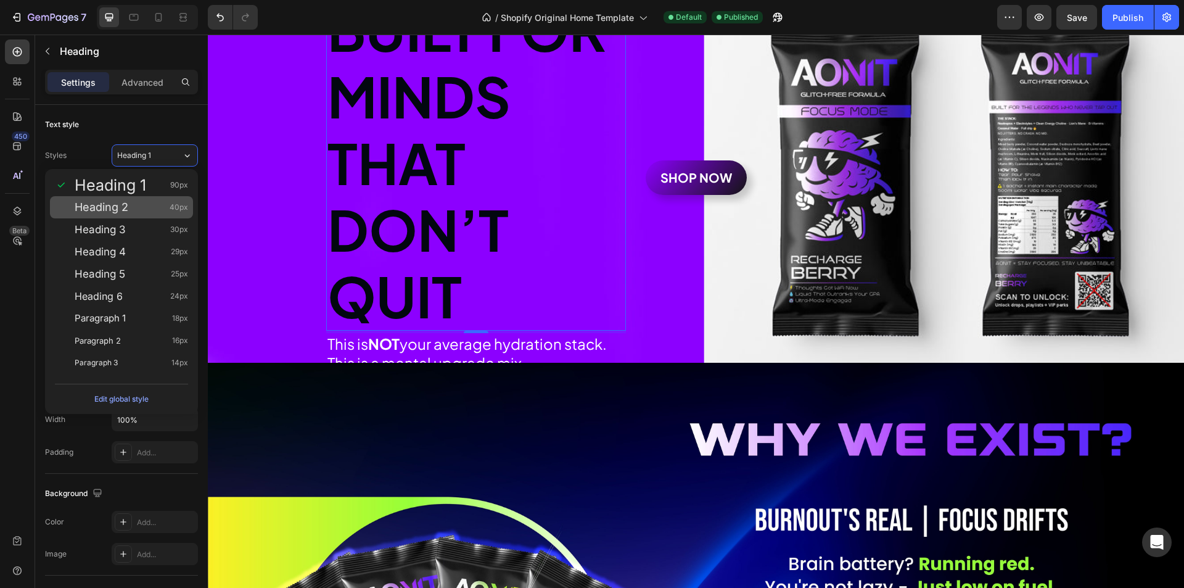
click at [142, 211] on div "Heading 2 40px" at bounding box center [131, 207] width 113 height 12
type input "40"
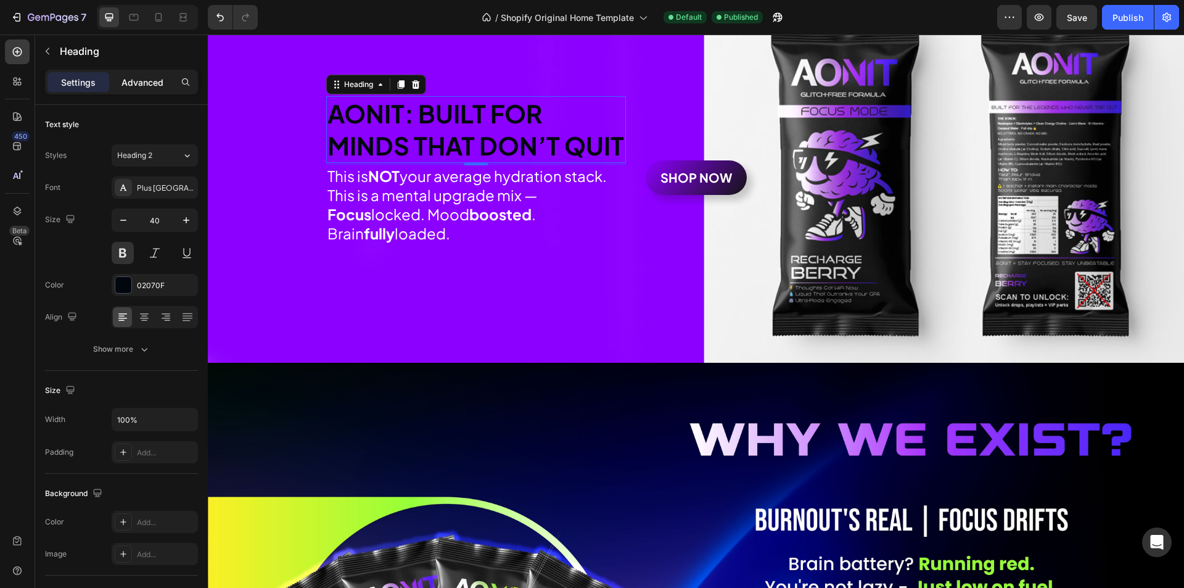
click at [130, 87] on p "Advanced" at bounding box center [143, 82] width 42 height 13
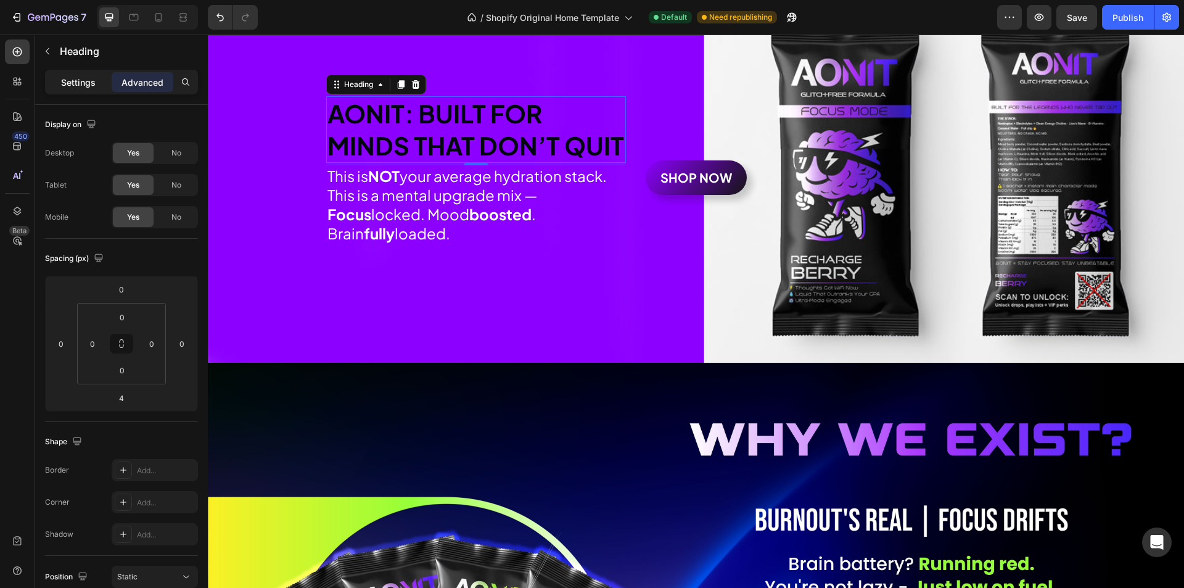
click at [102, 88] on div "Settings" at bounding box center [78, 82] width 62 height 20
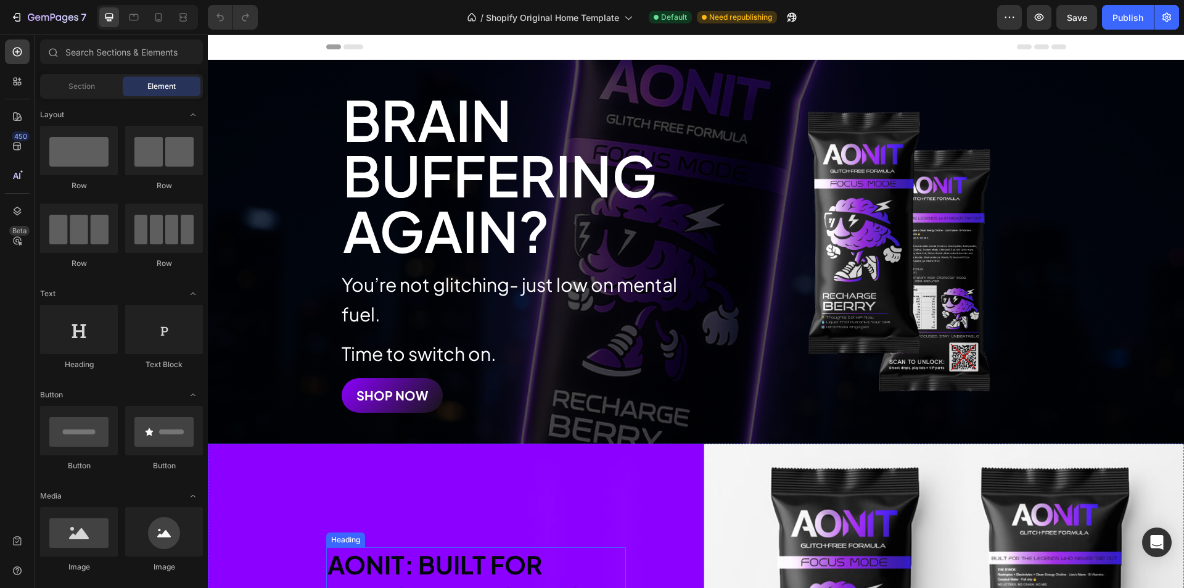
click at [419, 566] on h2 "AONIT: Built for Minds That Don’t Quit" at bounding box center [476, 580] width 300 height 67
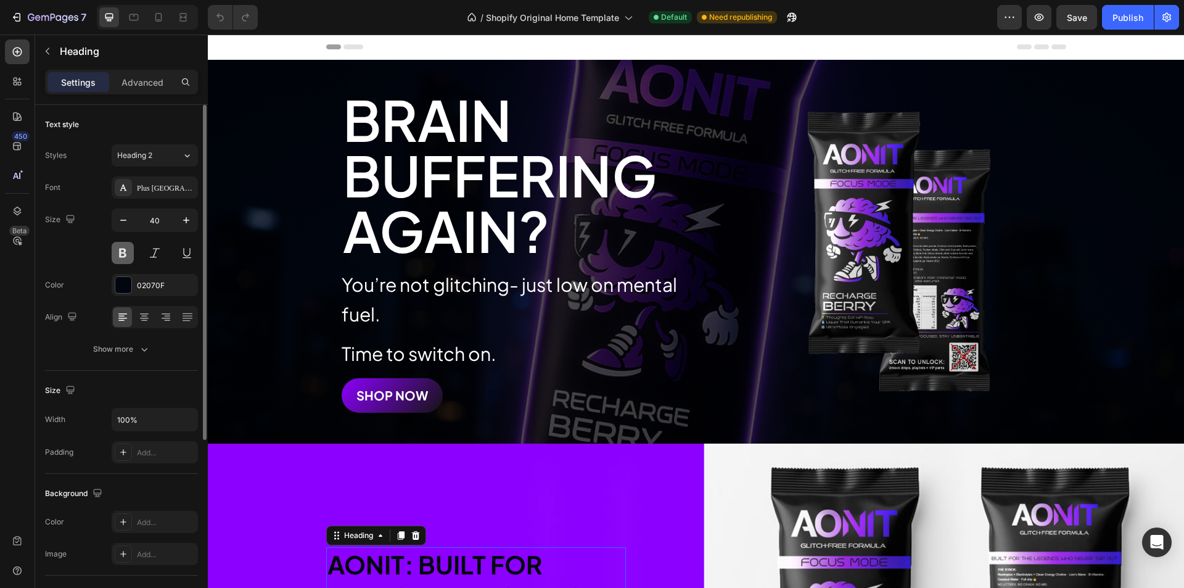
click at [126, 257] on button at bounding box center [123, 253] width 22 height 22
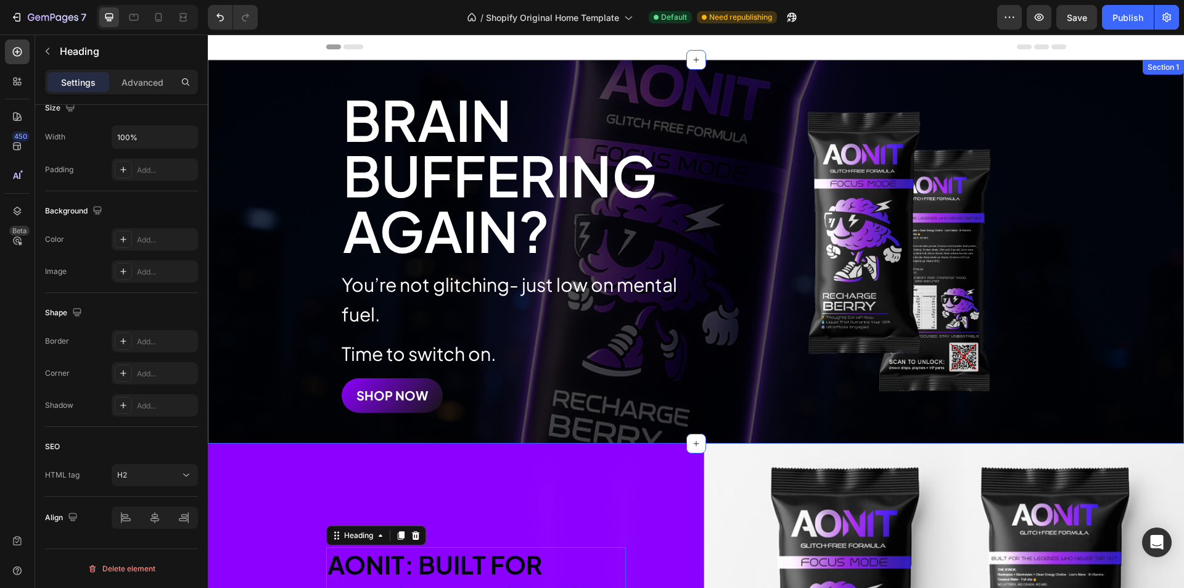
scroll to position [123, 0]
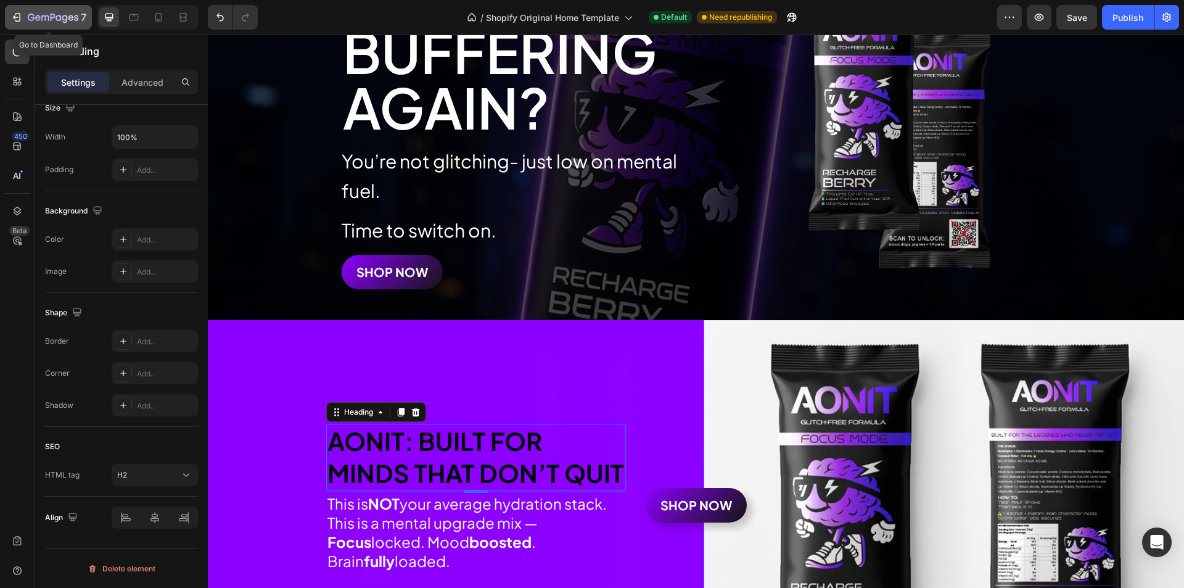
click at [19, 22] on icon "button" at bounding box center [18, 17] width 6 height 9
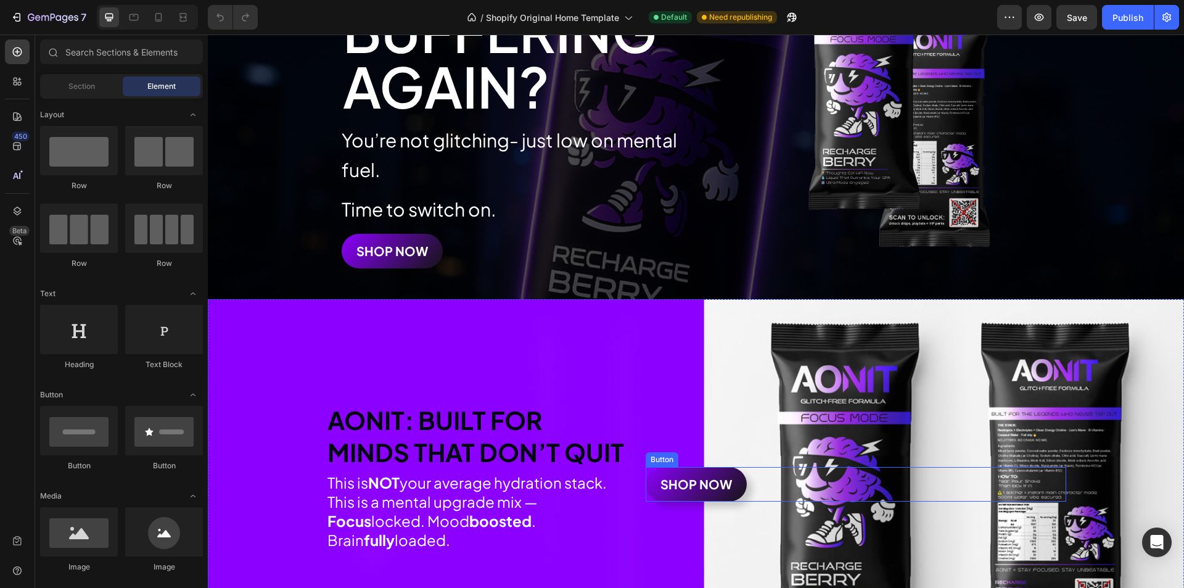
scroll to position [308, 0]
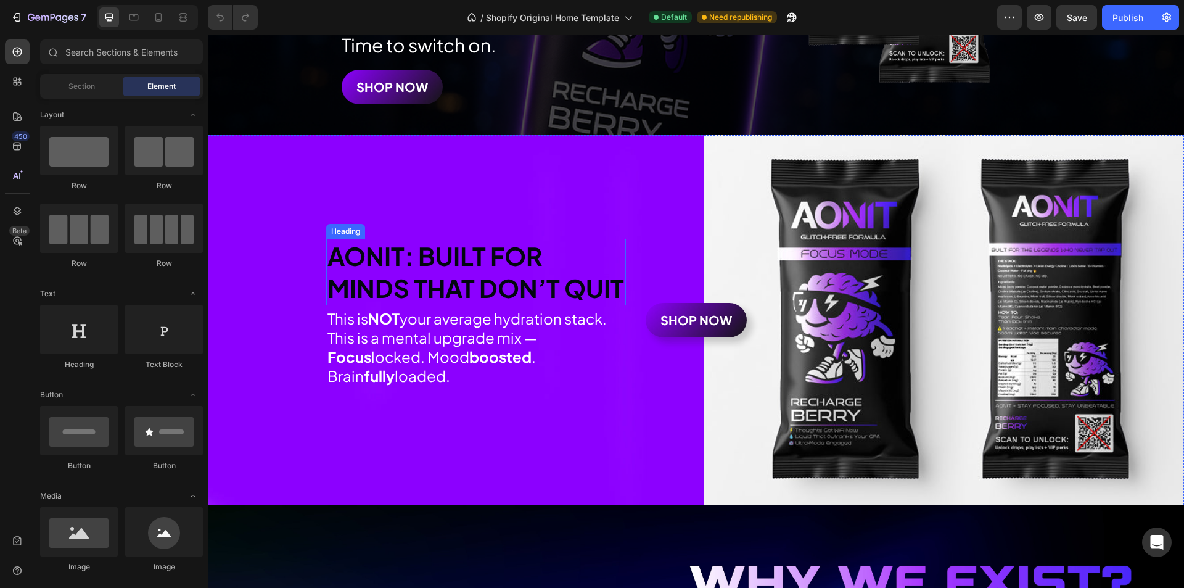
click at [485, 299] on h2 "AONIT: Built for Minds That Don’t Quit" at bounding box center [476, 272] width 300 height 67
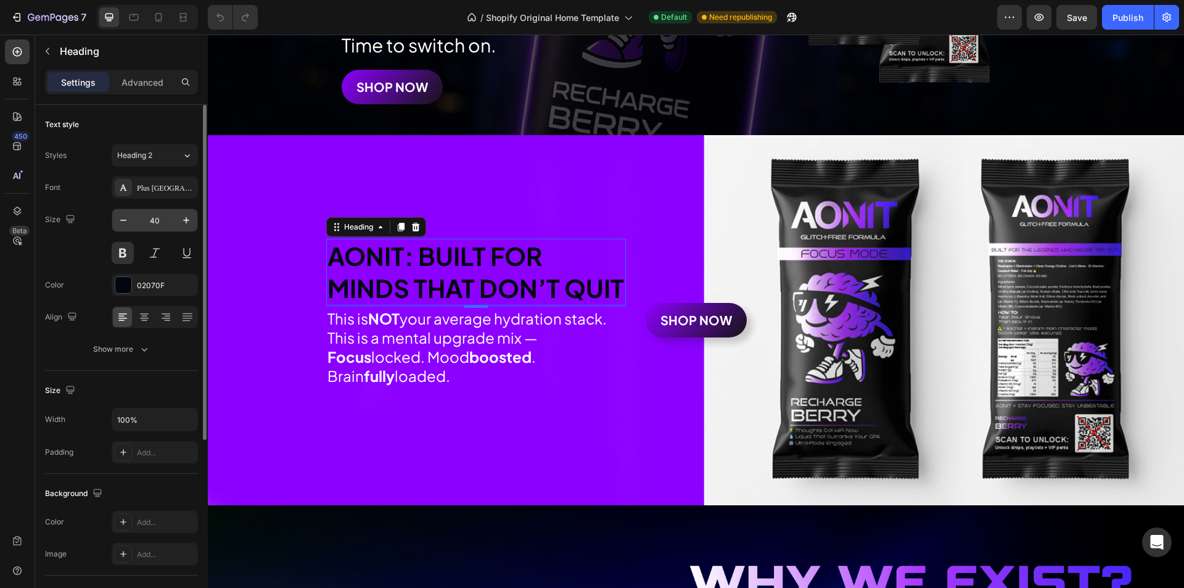
click at [157, 225] on input "40" at bounding box center [154, 220] width 41 height 22
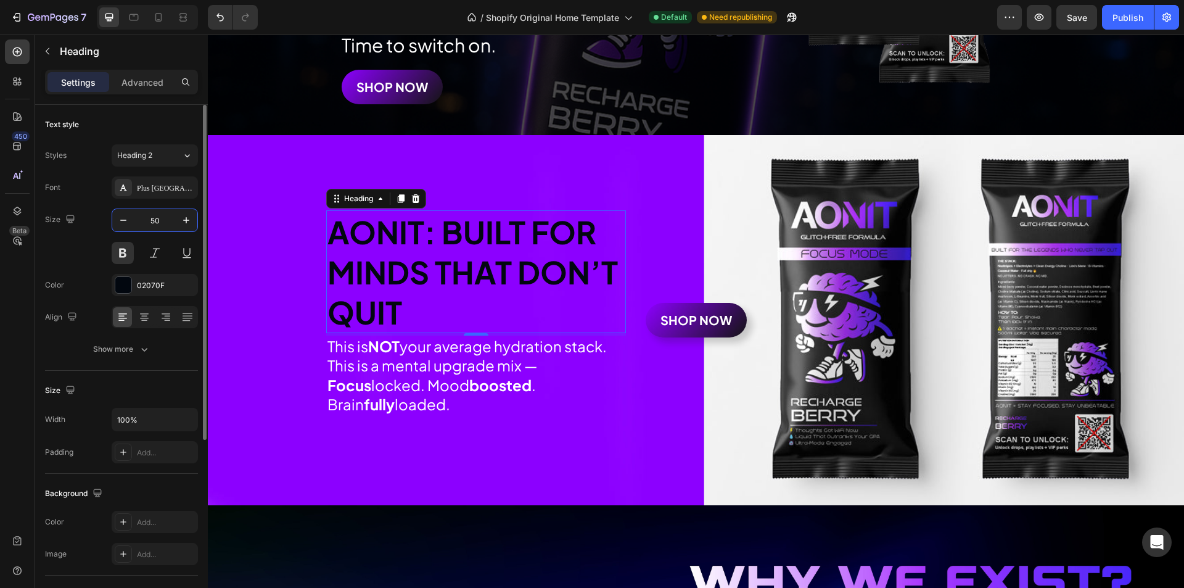
type input "50"
click at [83, 252] on div "Size 50" at bounding box center [121, 236] width 153 height 56
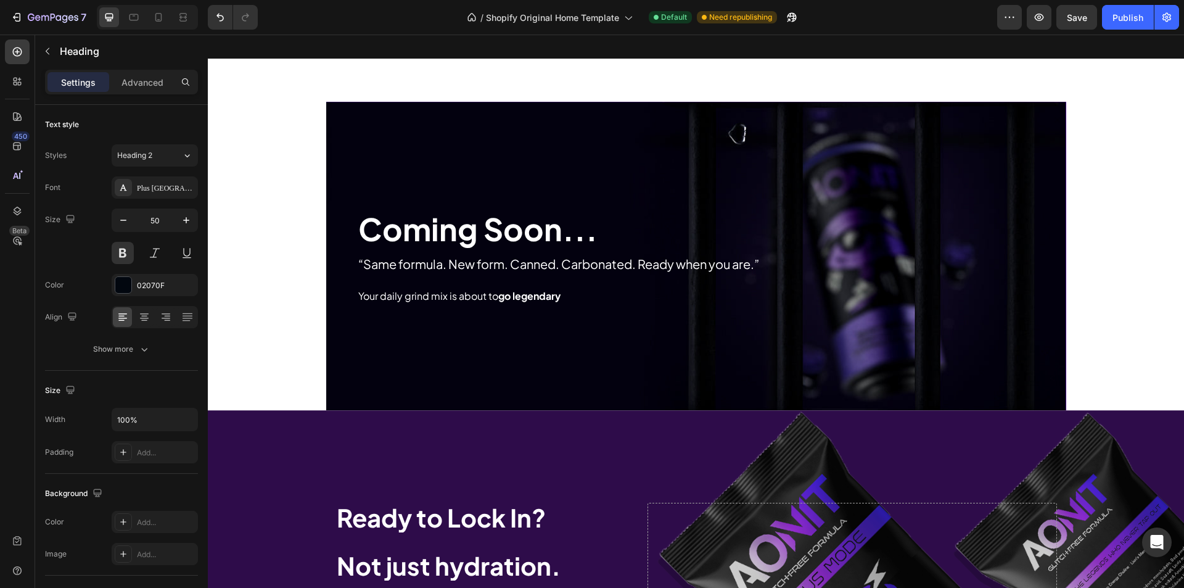
scroll to position [4379, 0]
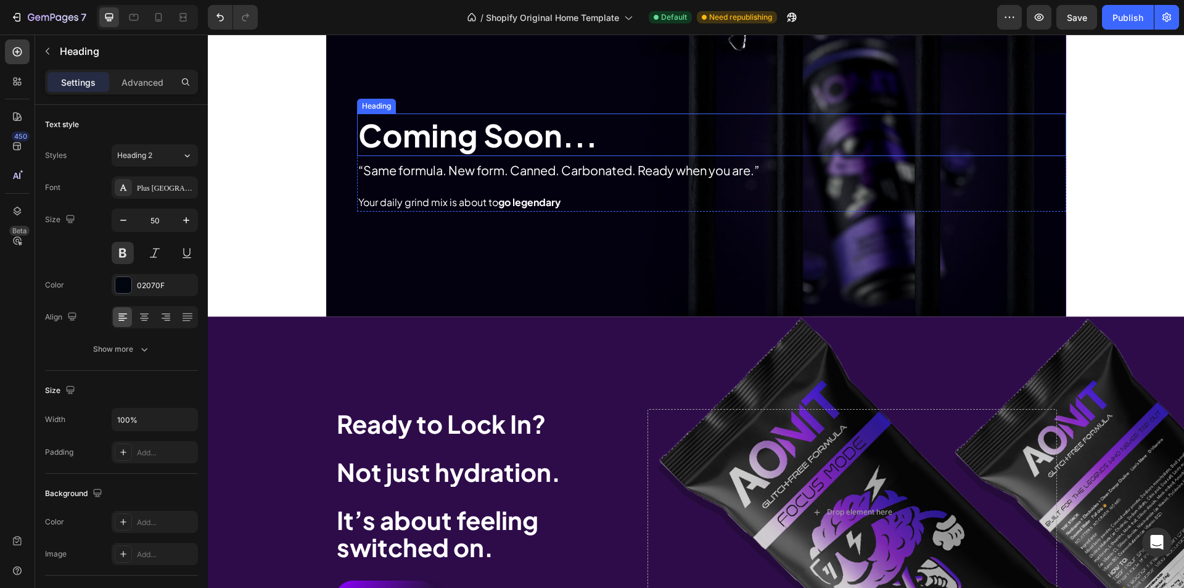
click at [439, 141] on h3 "Coming Soon..." at bounding box center [711, 134] width 709 height 43
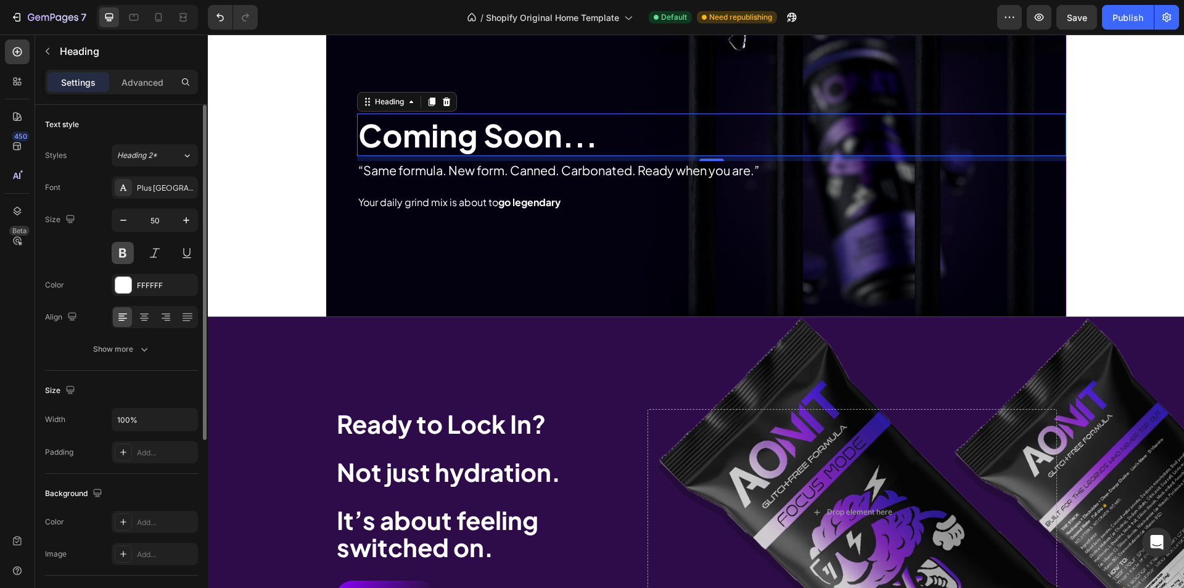
click at [122, 253] on button at bounding box center [123, 253] width 22 height 22
click at [136, 17] on icon at bounding box center [134, 17] width 12 height 12
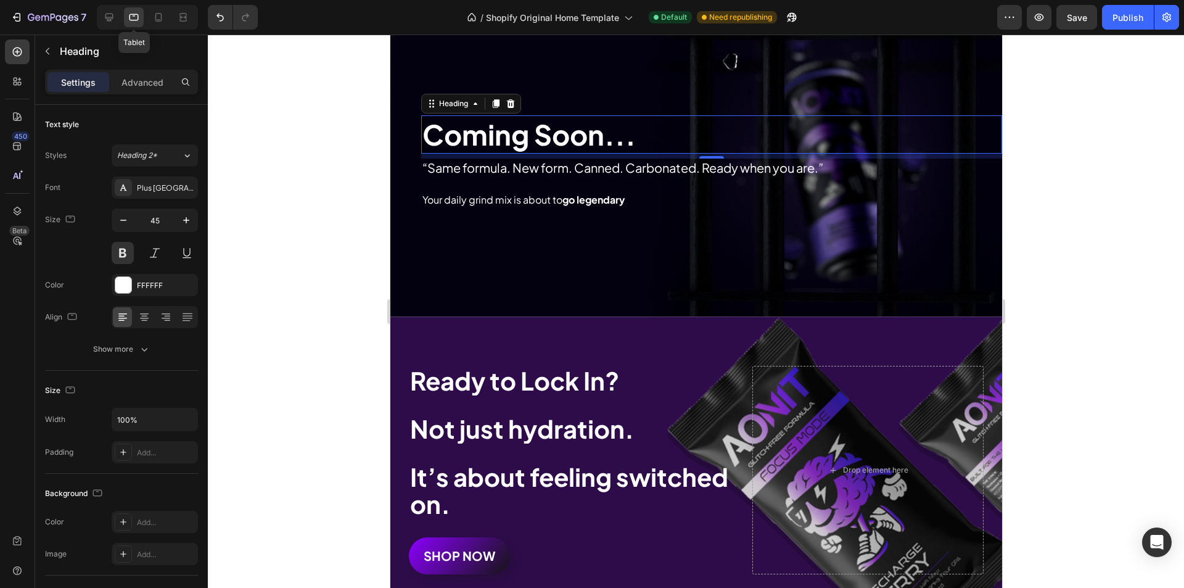
scroll to position [4417, 0]
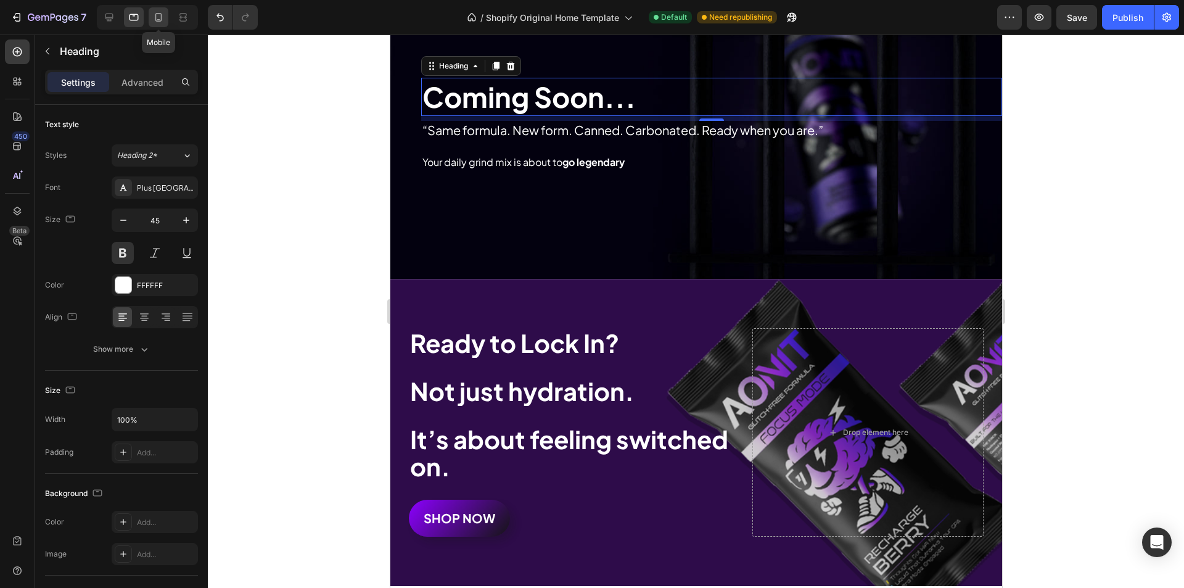
click at [153, 20] on icon at bounding box center [158, 17] width 12 height 12
type input "30"
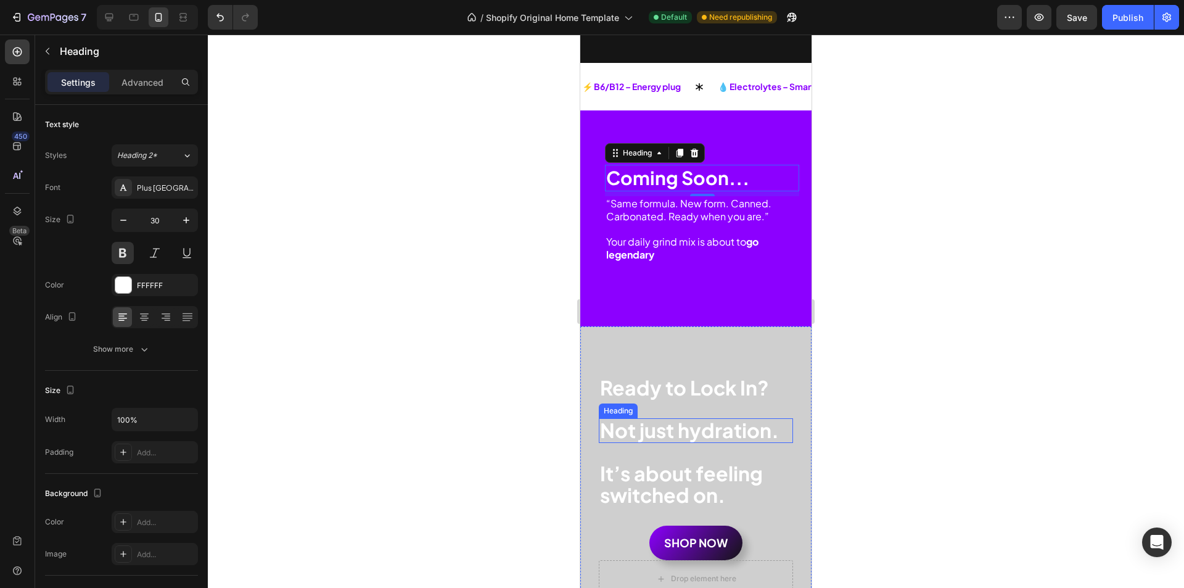
scroll to position [2604, 0]
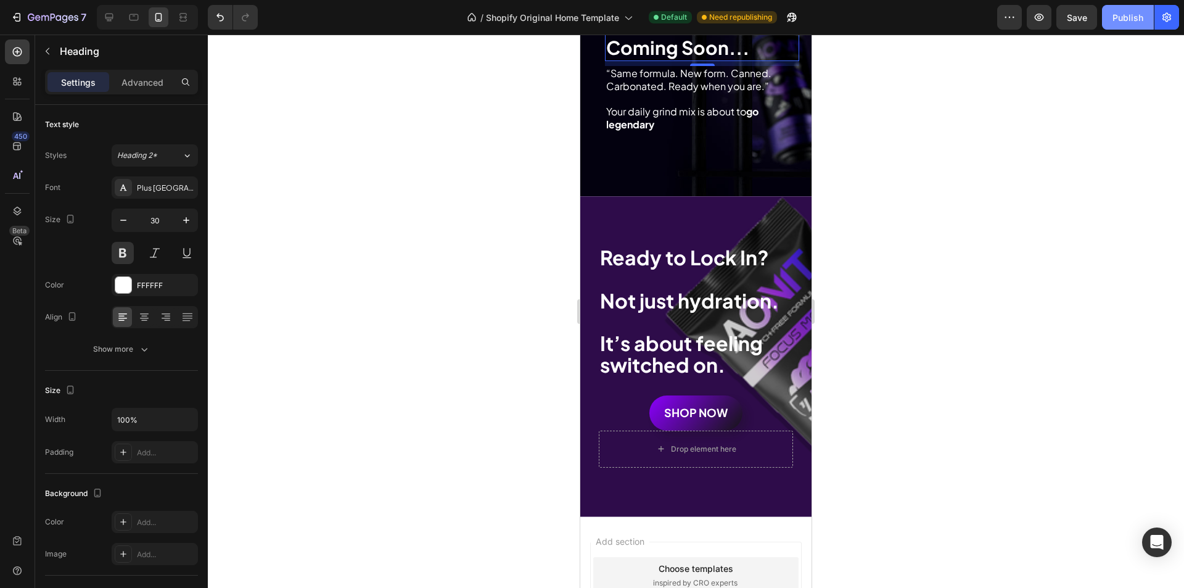
click at [1142, 24] on button "Publish" at bounding box center [1128, 17] width 52 height 25
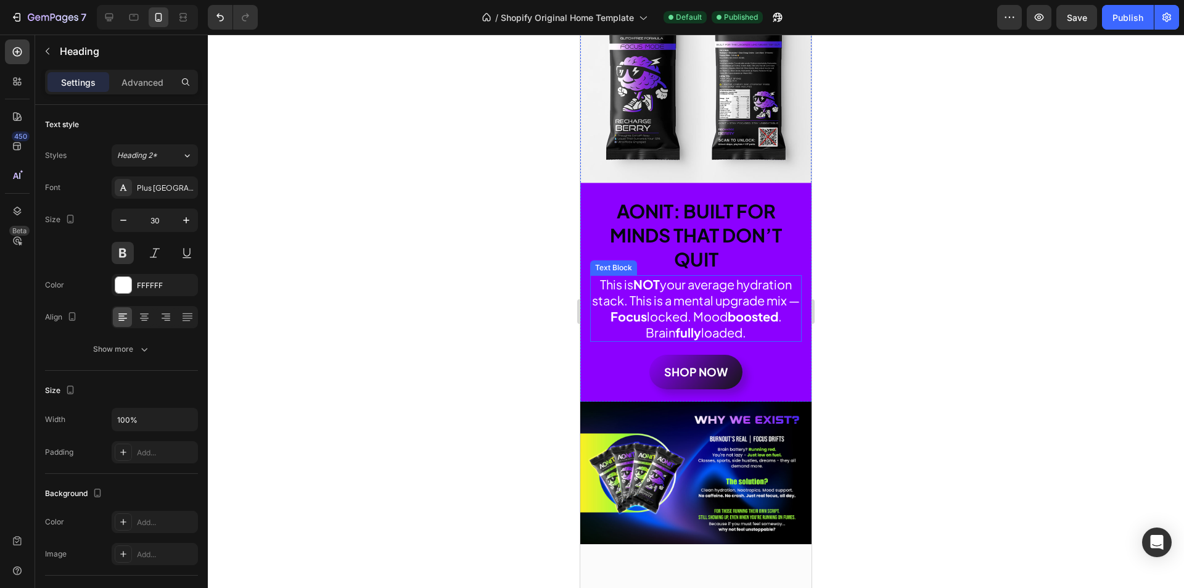
scroll to position [132, 0]
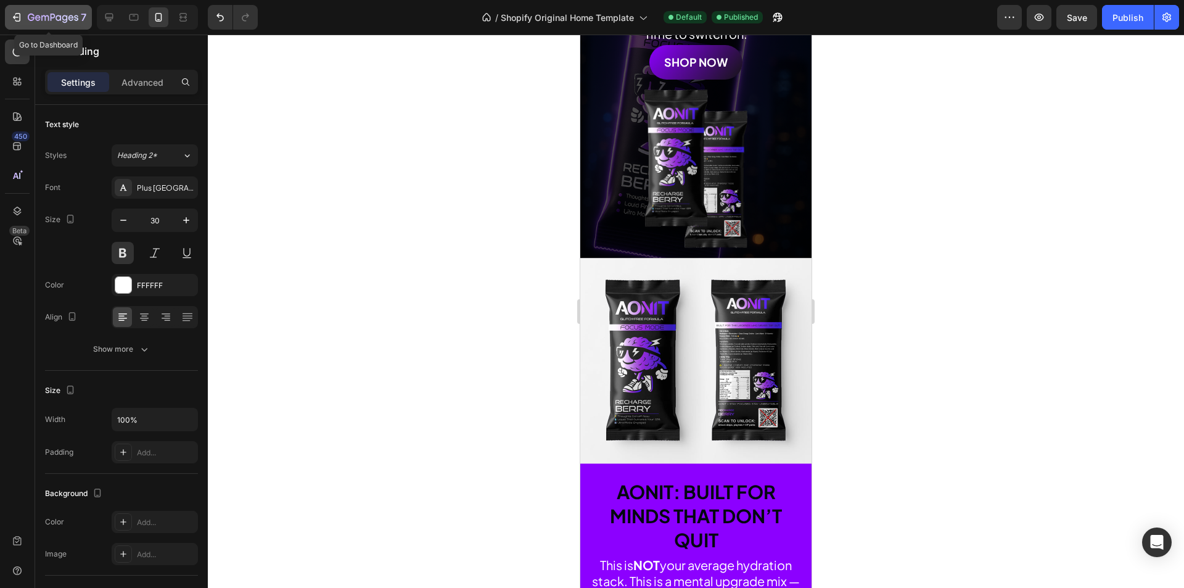
click at [17, 9] on button "7" at bounding box center [48, 17] width 87 height 25
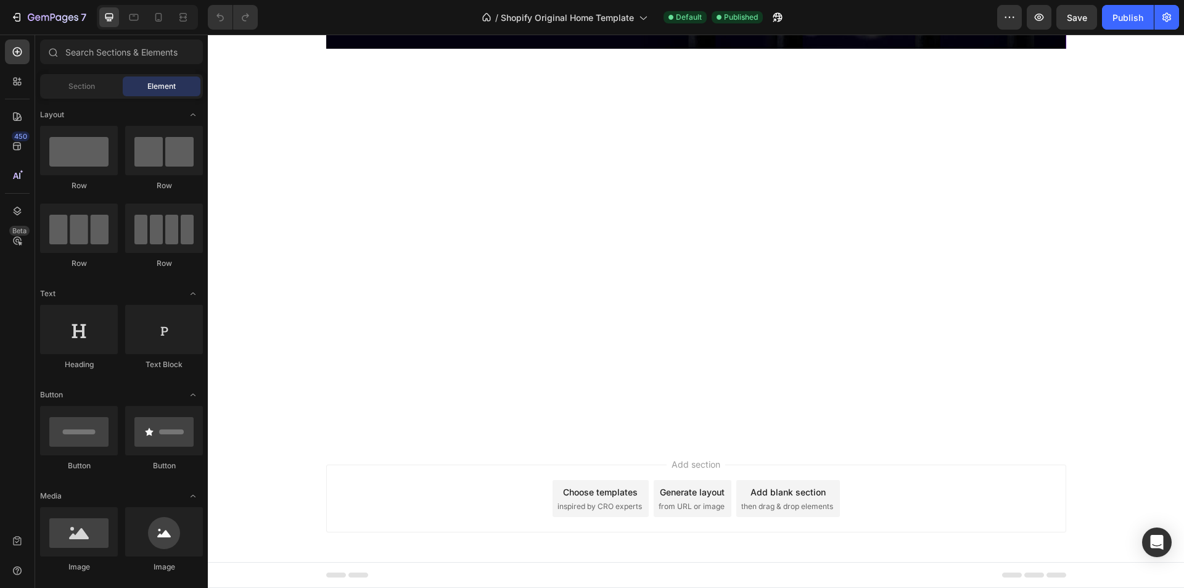
scroll to position [4071, 0]
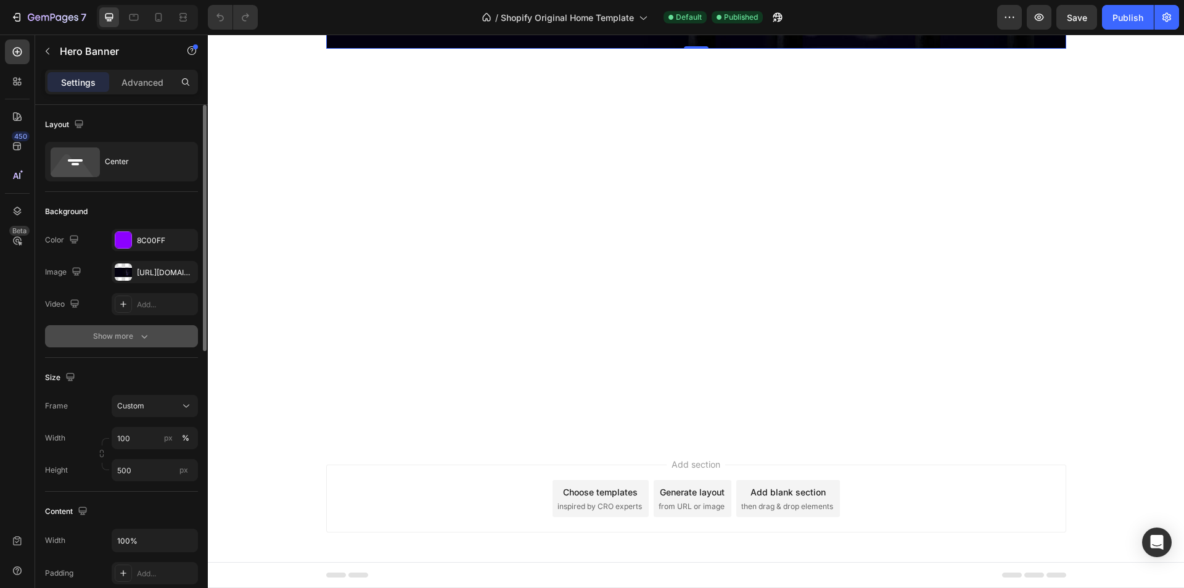
click at [112, 334] on div "Show more" at bounding box center [121, 336] width 57 height 12
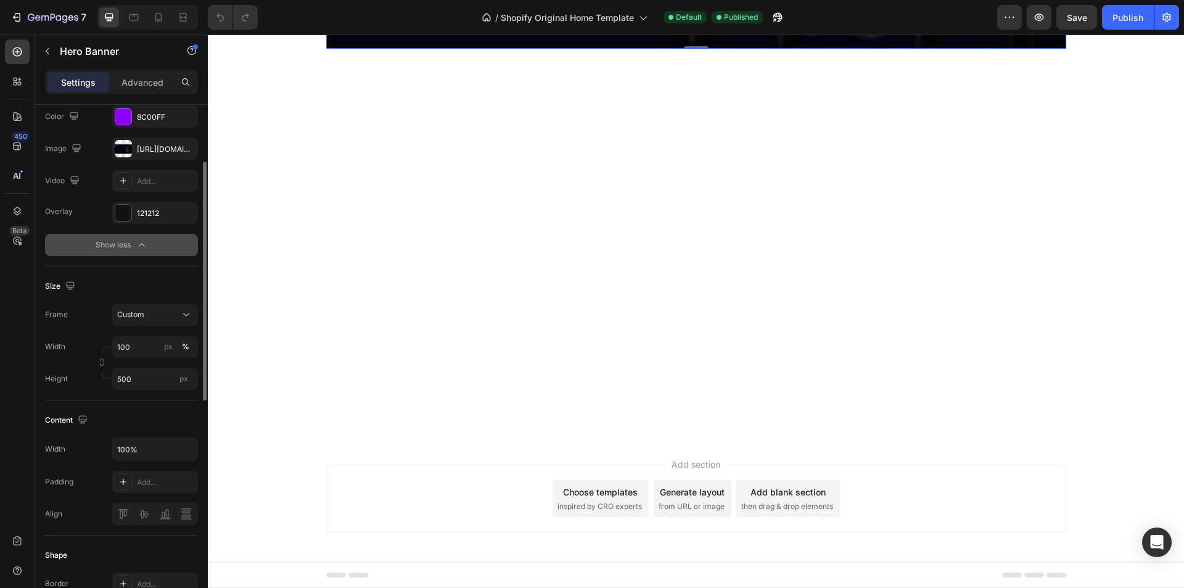
scroll to position [185, 0]
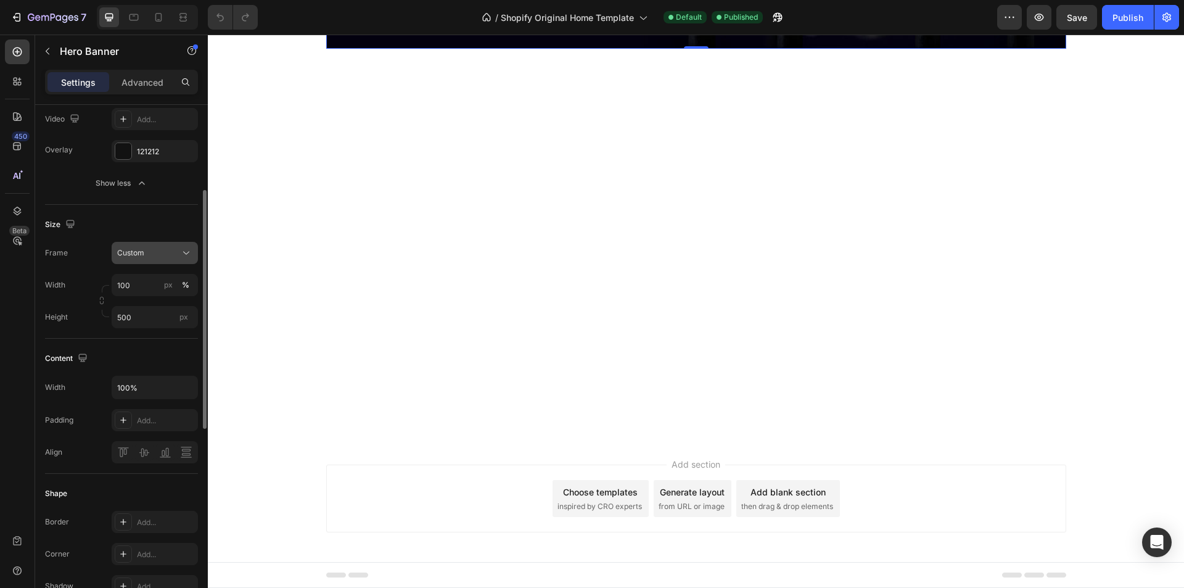
click at [146, 258] on div "Custom" at bounding box center [147, 252] width 60 height 11
click at [152, 226] on div "Size" at bounding box center [121, 225] width 153 height 20
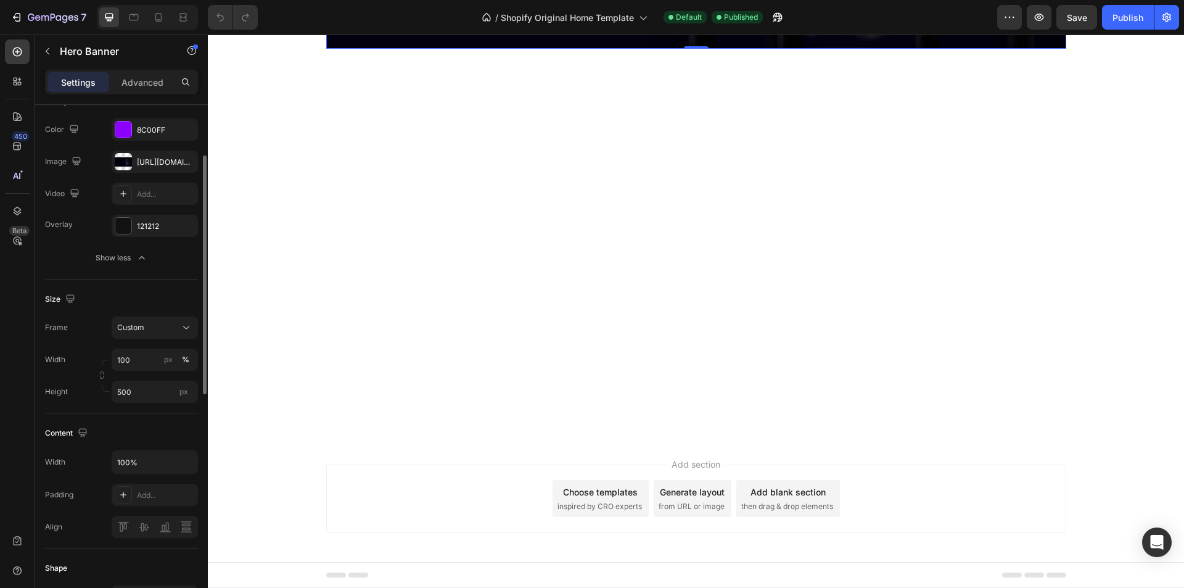
scroll to position [0, 0]
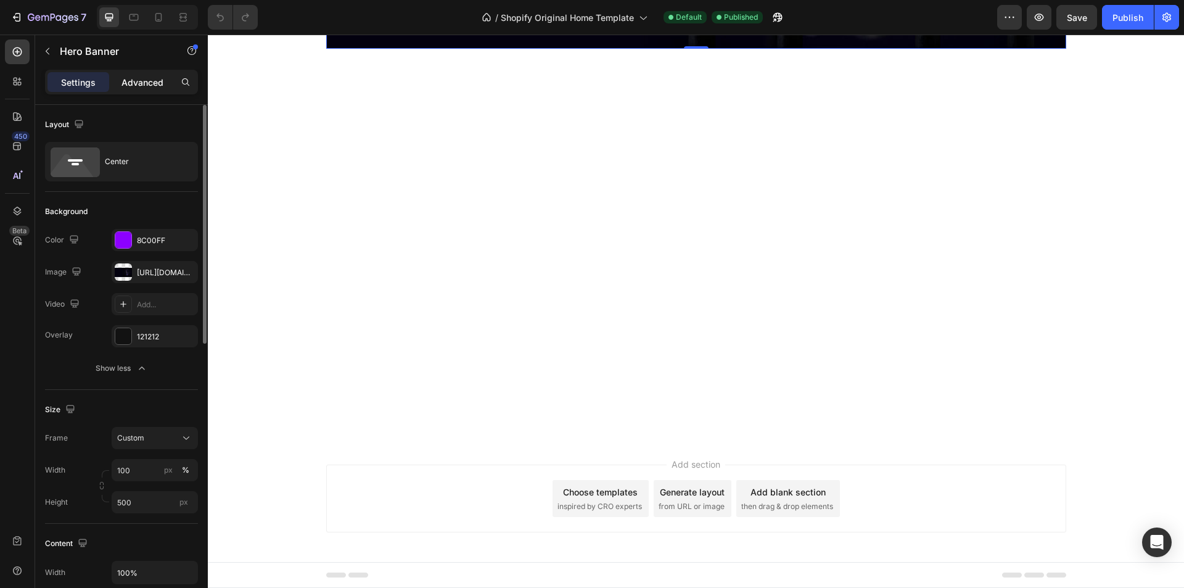
click at [133, 84] on p "Advanced" at bounding box center [143, 82] width 42 height 13
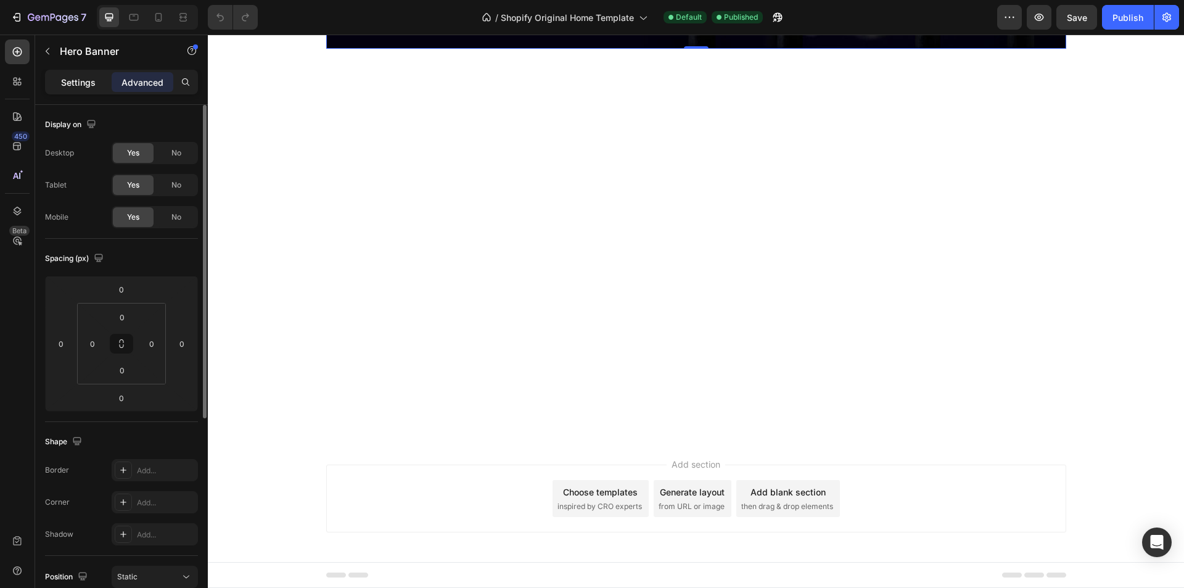
click at [87, 81] on p "Settings" at bounding box center [78, 82] width 35 height 13
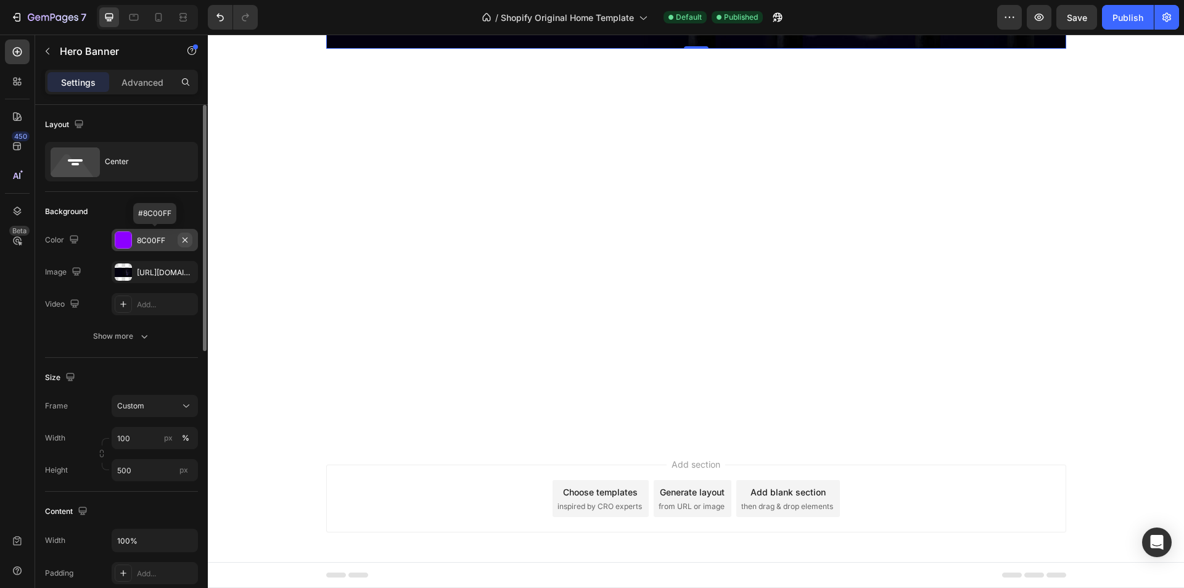
click at [183, 239] on icon "button" at bounding box center [185, 240] width 10 height 10
click at [155, 270] on div "[URL][DOMAIN_NAME]" at bounding box center [155, 272] width 36 height 11
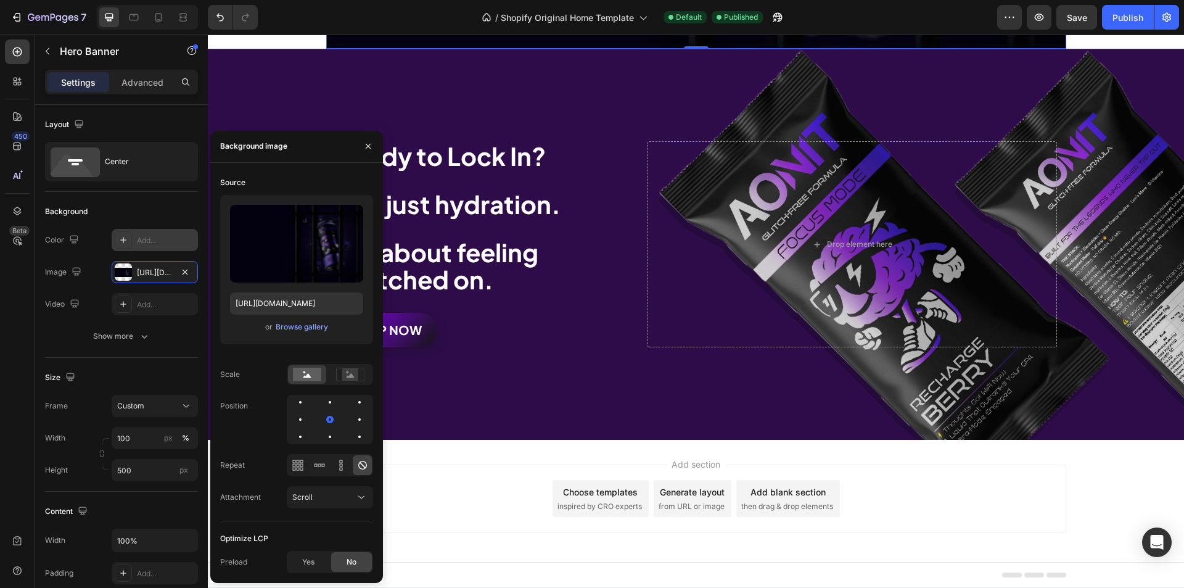
scroll to position [4133, 0]
click at [306, 492] on span "Scroll" at bounding box center [302, 496] width 20 height 9
click at [276, 490] on div "Attachment Scroll" at bounding box center [296, 497] width 153 height 22
click at [336, 371] on div at bounding box center [350, 374] width 38 height 19
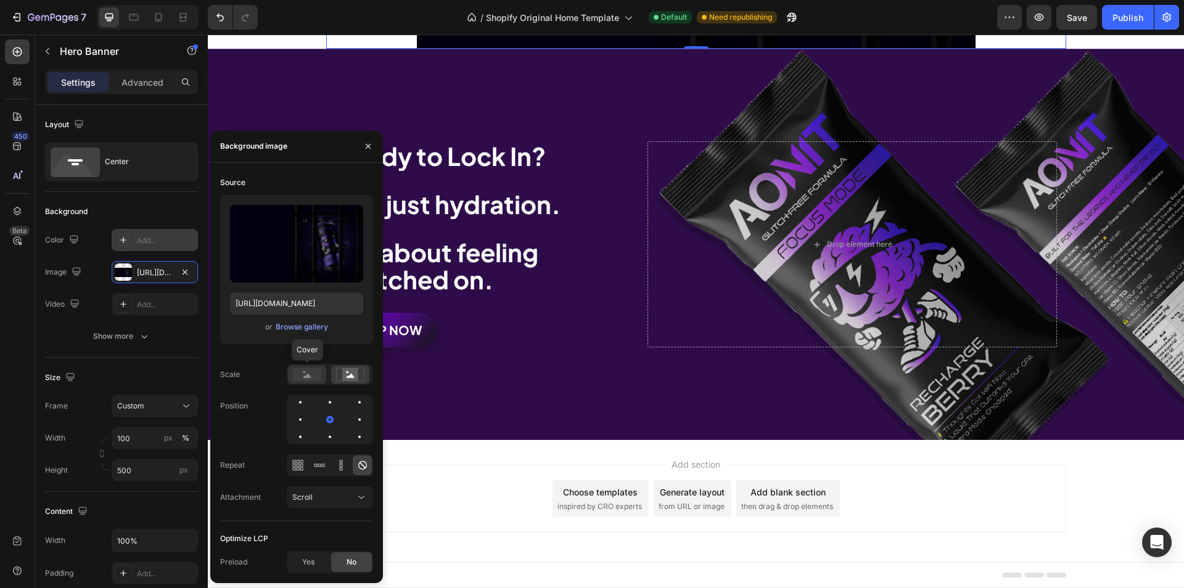
click at [321, 373] on rect at bounding box center [307, 375] width 28 height 14
click at [323, 418] on div at bounding box center [330, 419] width 15 height 15
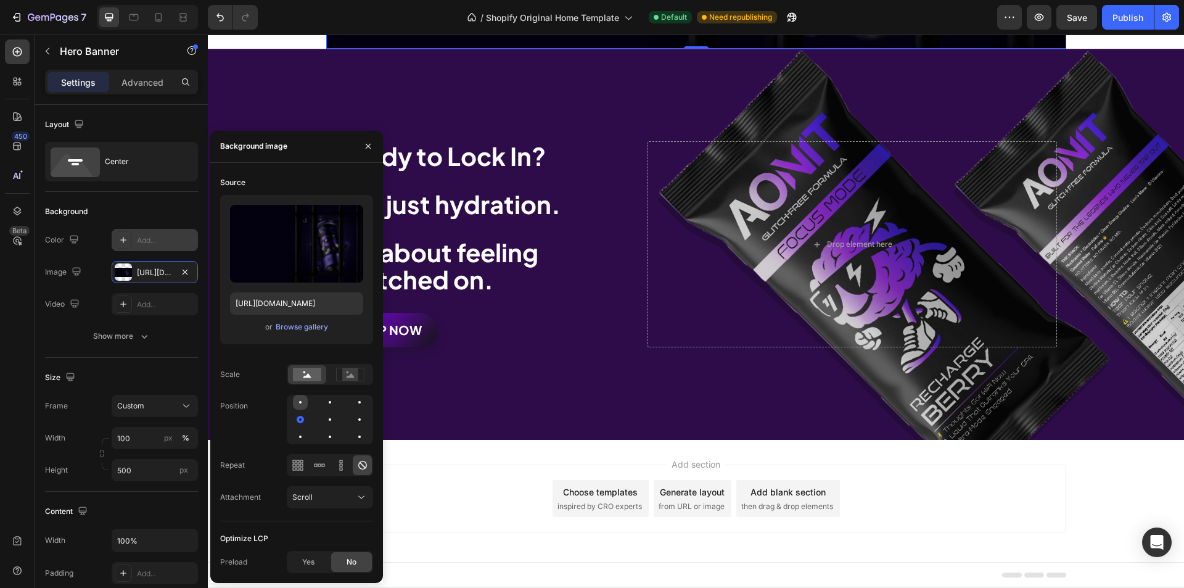
click at [301, 402] on div at bounding box center [300, 402] width 2 height 2
click at [352, 421] on div at bounding box center [359, 419] width 15 height 15
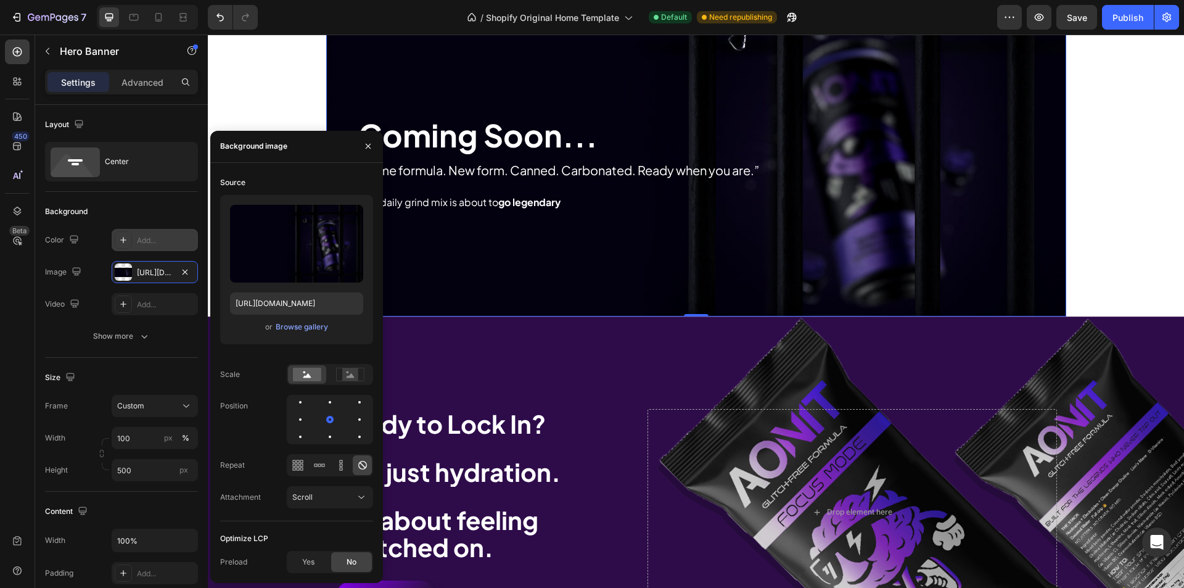
click at [166, 241] on div "Add..." at bounding box center [166, 240] width 58 height 11
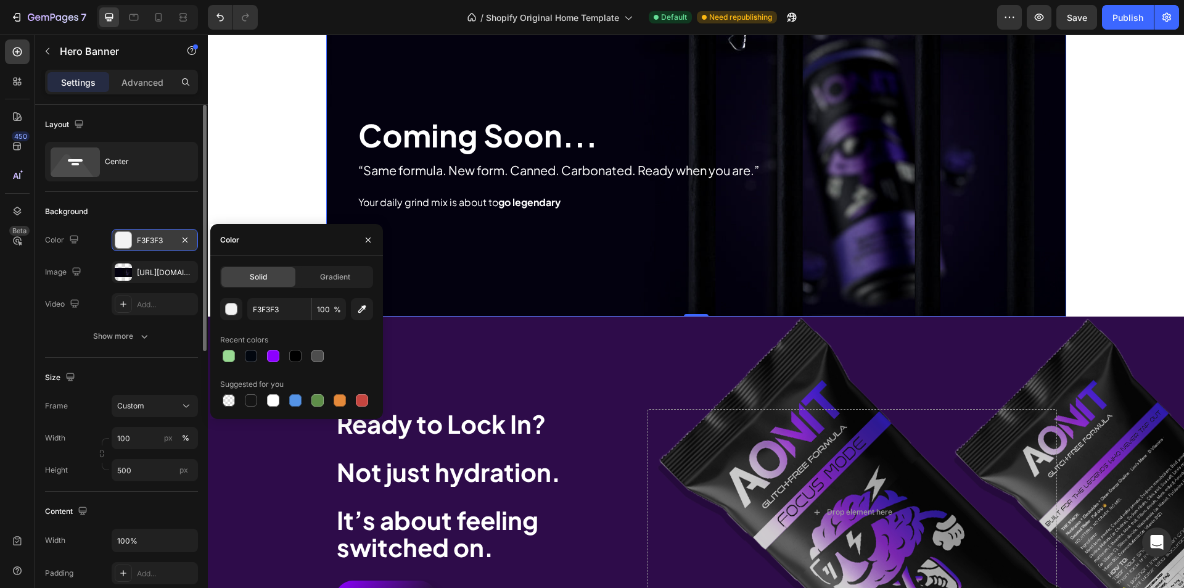
click at [165, 215] on div "Background" at bounding box center [121, 212] width 153 height 20
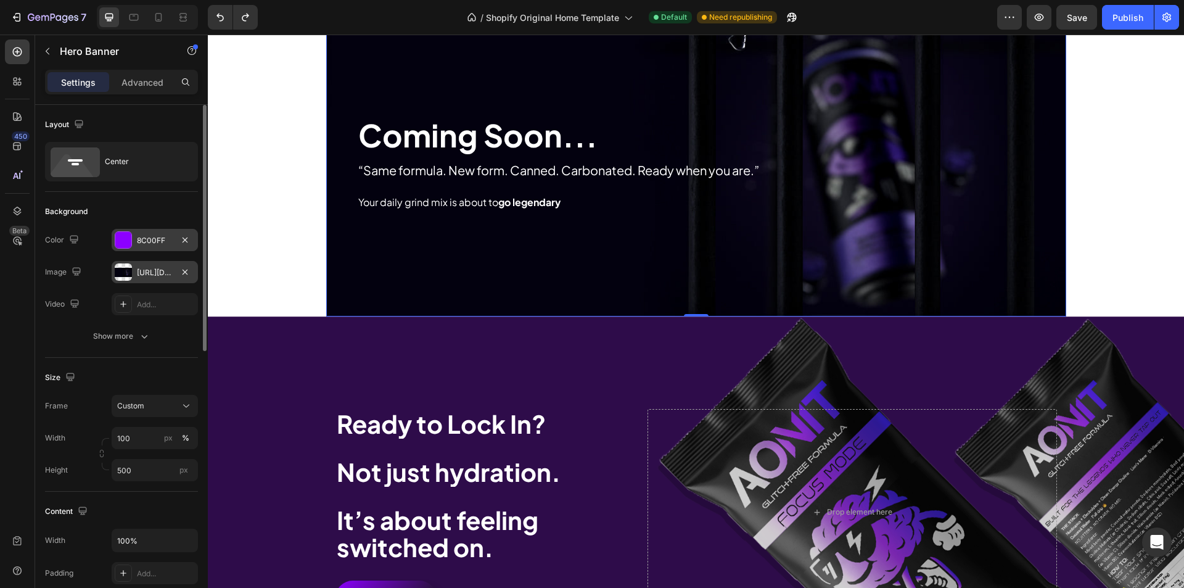
click at [154, 270] on div "[URL][DOMAIN_NAME]" at bounding box center [155, 272] width 36 height 11
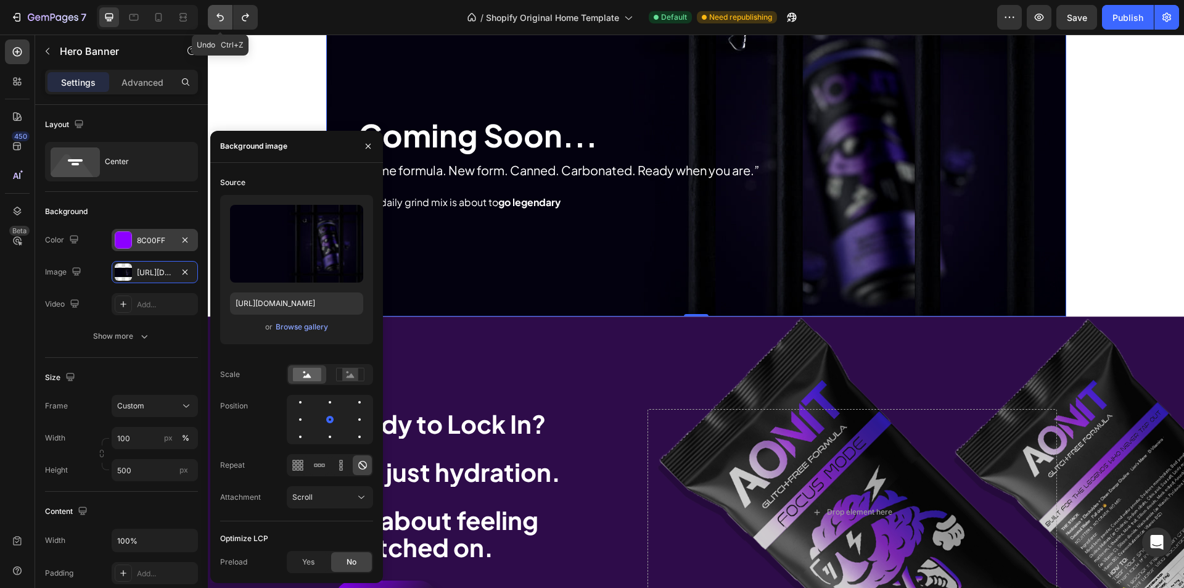
click at [225, 25] on button "Undo/Redo" at bounding box center [220, 17] width 25 height 25
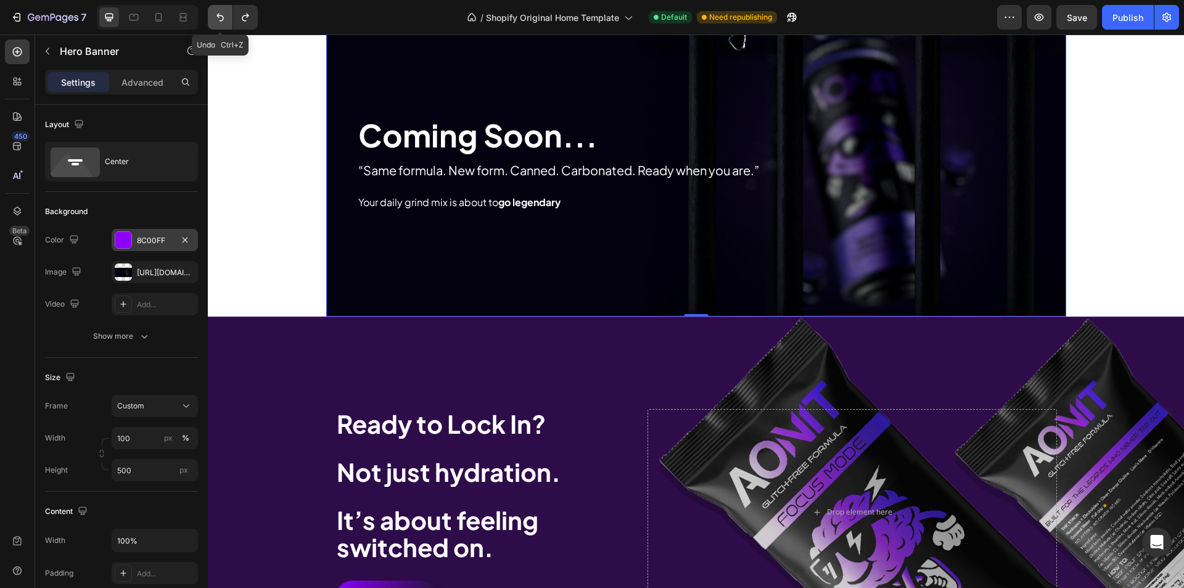
click at [225, 25] on button "Undo/Redo" at bounding box center [220, 17] width 25 height 25
click at [1127, 21] on div "Publish" at bounding box center [1128, 17] width 31 height 13
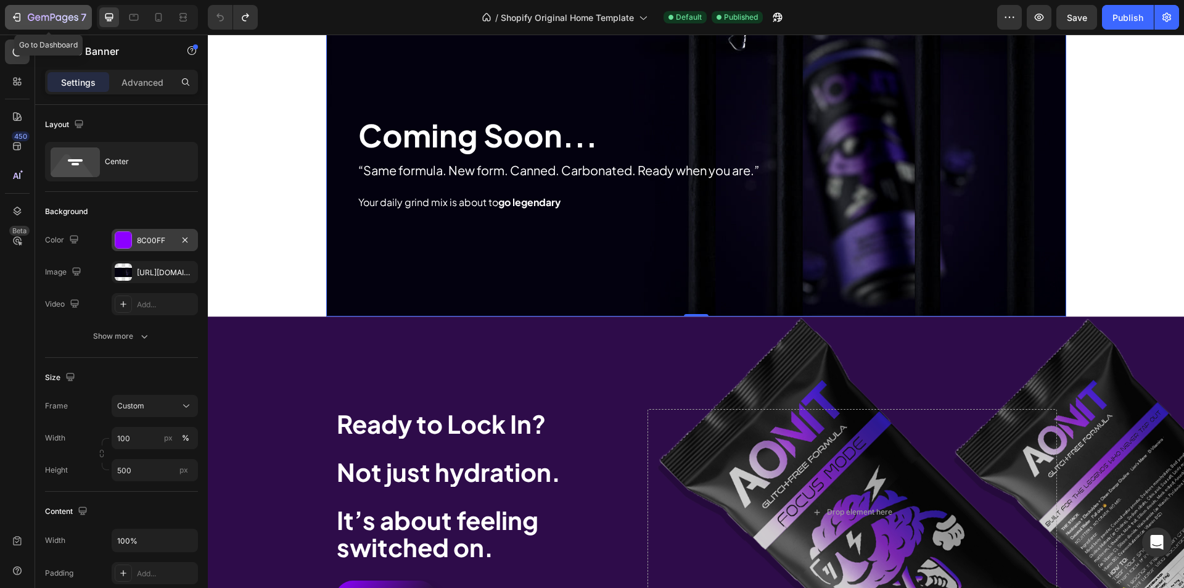
click at [59, 20] on icon "button" at bounding box center [59, 18] width 6 height 6
